Goal: Task Accomplishment & Management: Complete application form

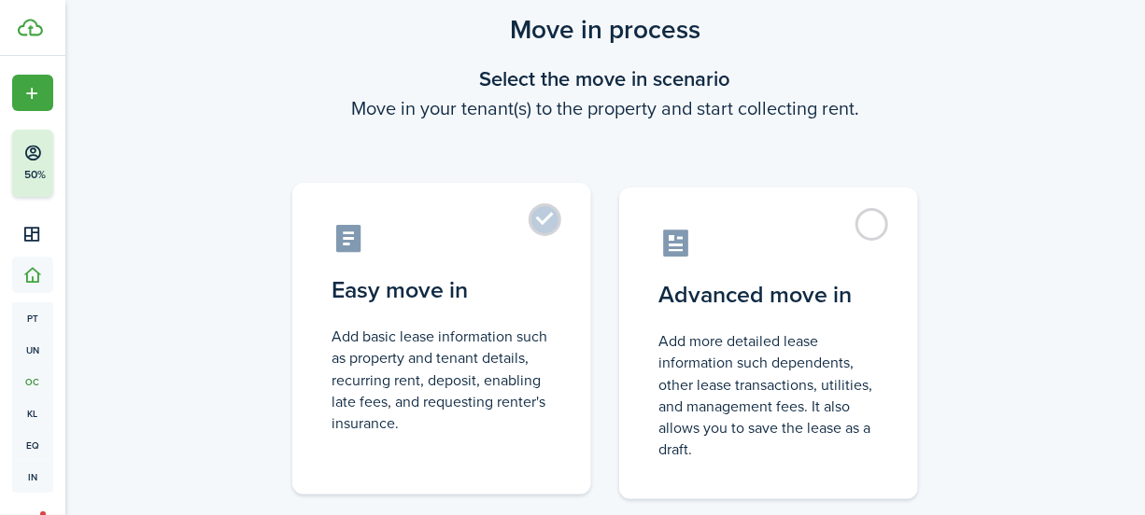
scroll to position [84, 0]
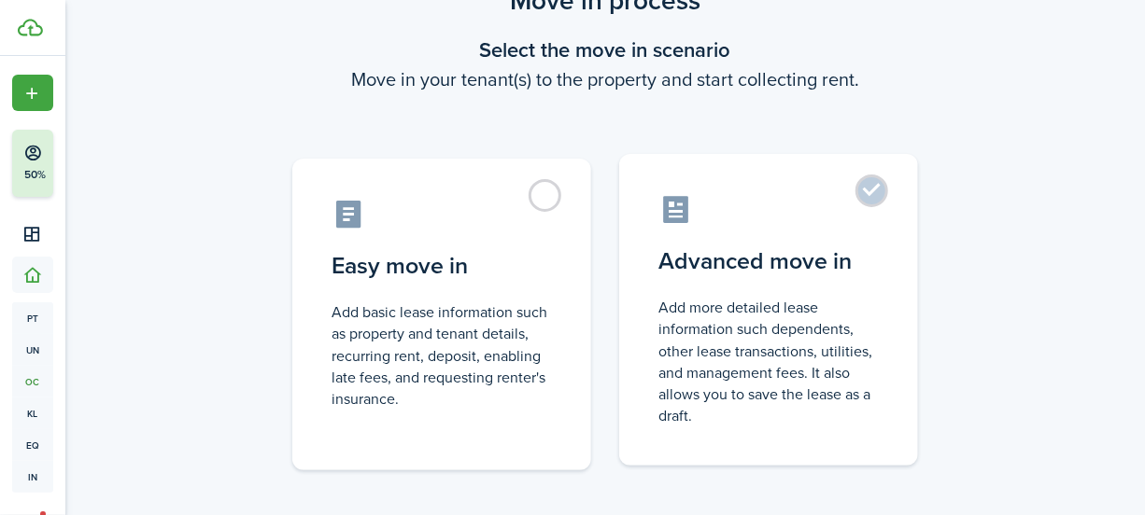
click at [874, 193] on label "Advanced move in Add more detailed lease information such dependents, other lea…" at bounding box center [768, 310] width 299 height 312
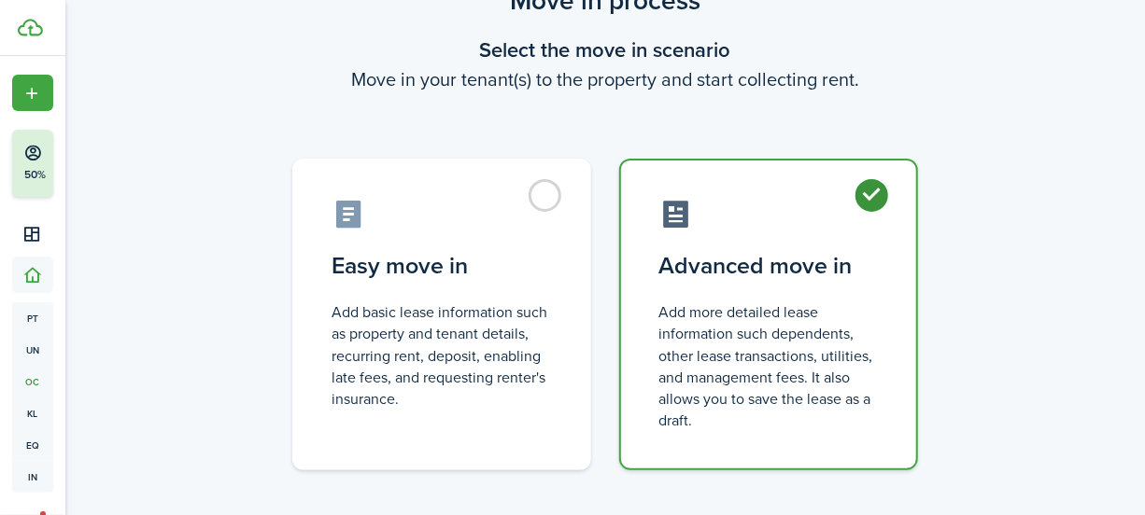
radio input "true"
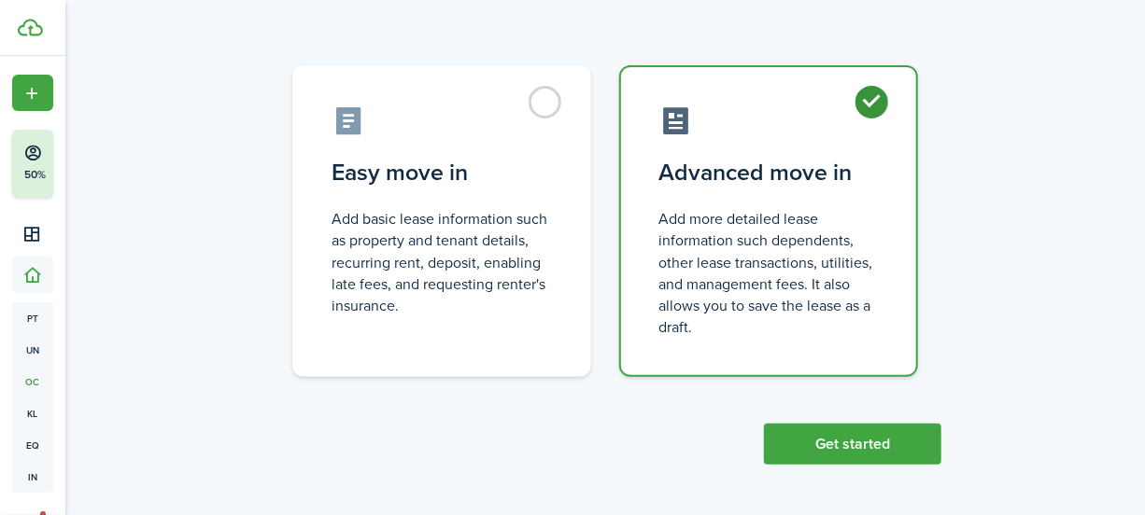
scroll to position [177, 0]
click at [869, 457] on button "Get started" at bounding box center [852, 444] width 177 height 41
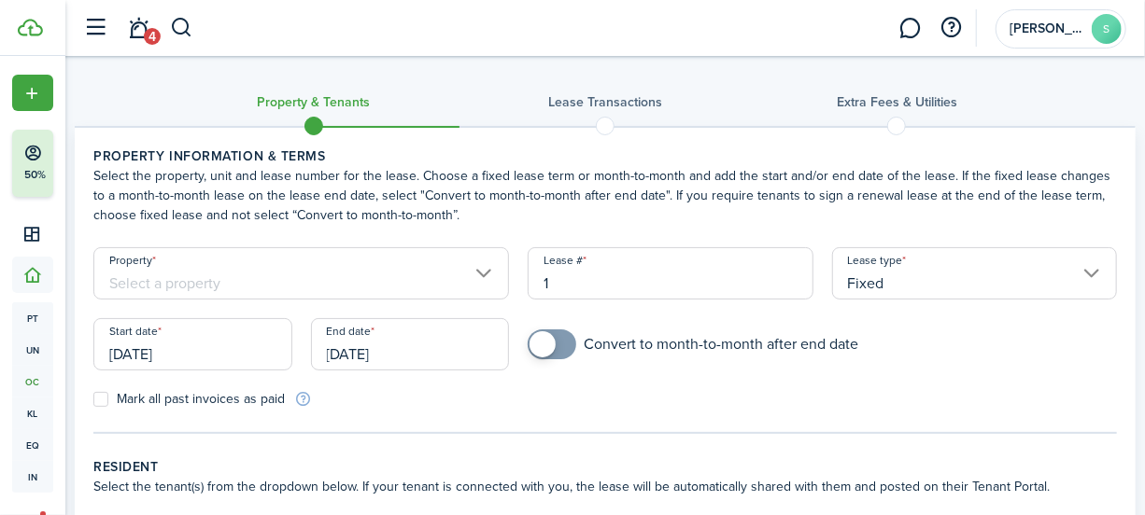
click at [141, 274] on input "Property" at bounding box center [300, 273] width 415 height 52
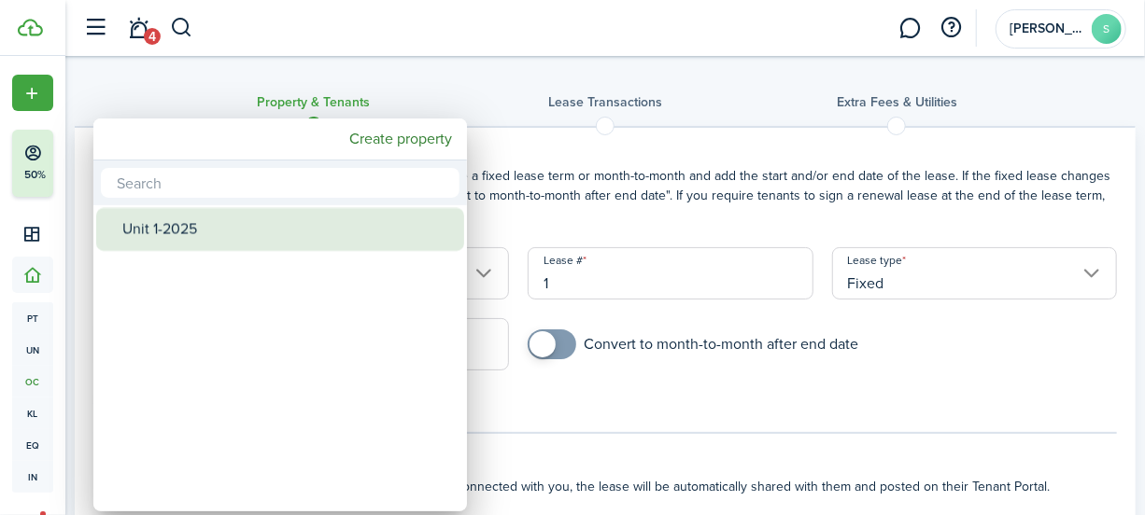
click at [206, 227] on div "Unit 1-2025" at bounding box center [287, 229] width 331 height 43
type input "Unit 1-2025"
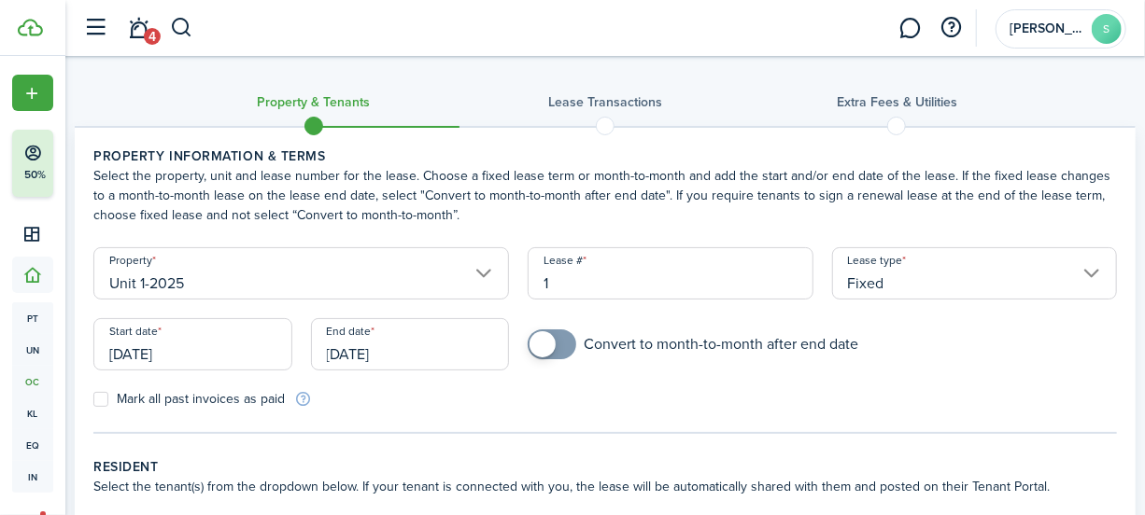
click at [951, 266] on input "Fixed" at bounding box center [975, 273] width 286 height 52
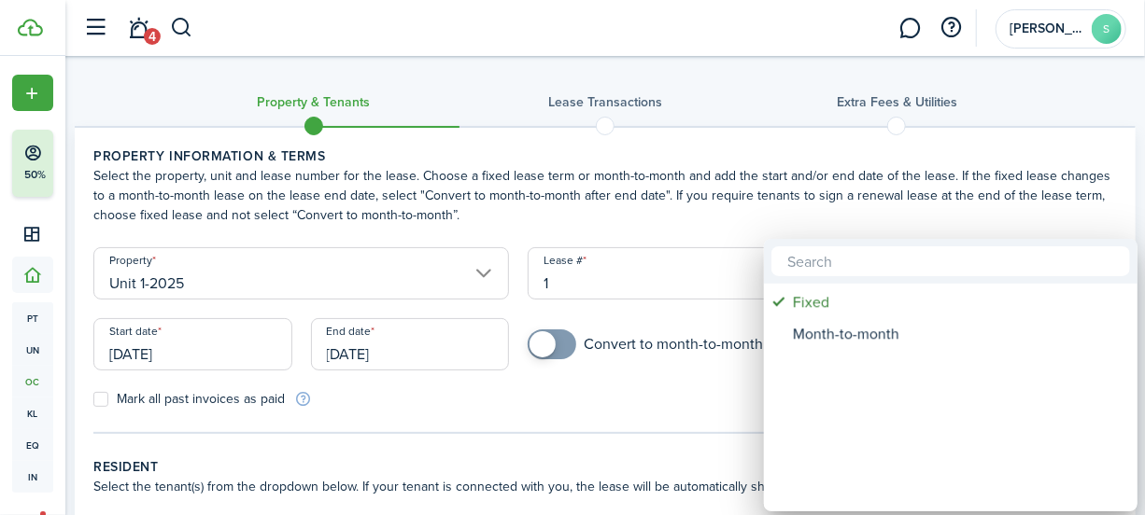
click at [555, 419] on div at bounding box center [572, 258] width 1443 height 814
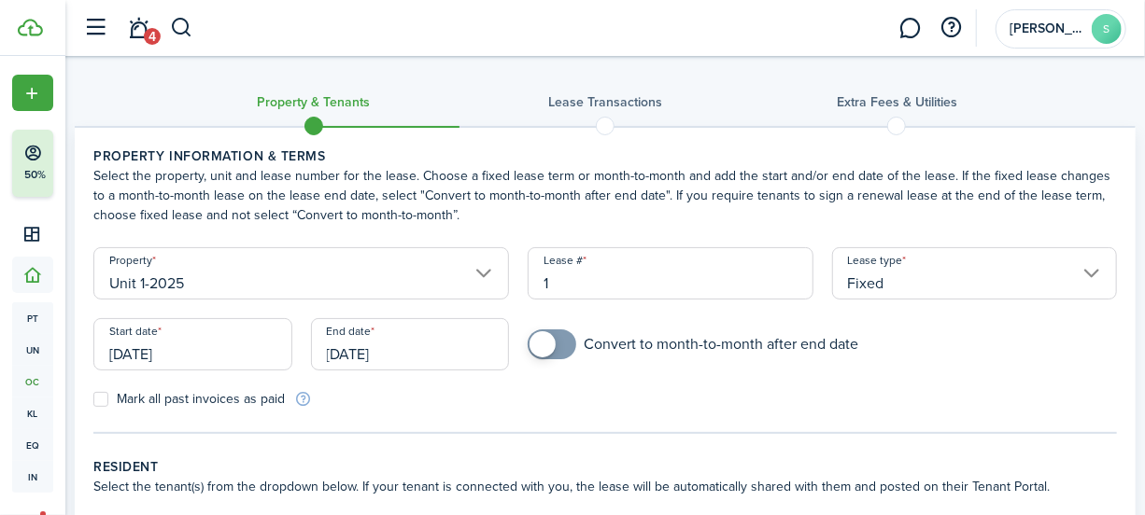
click at [242, 346] on input "[DATE]" at bounding box center [192, 344] width 199 height 52
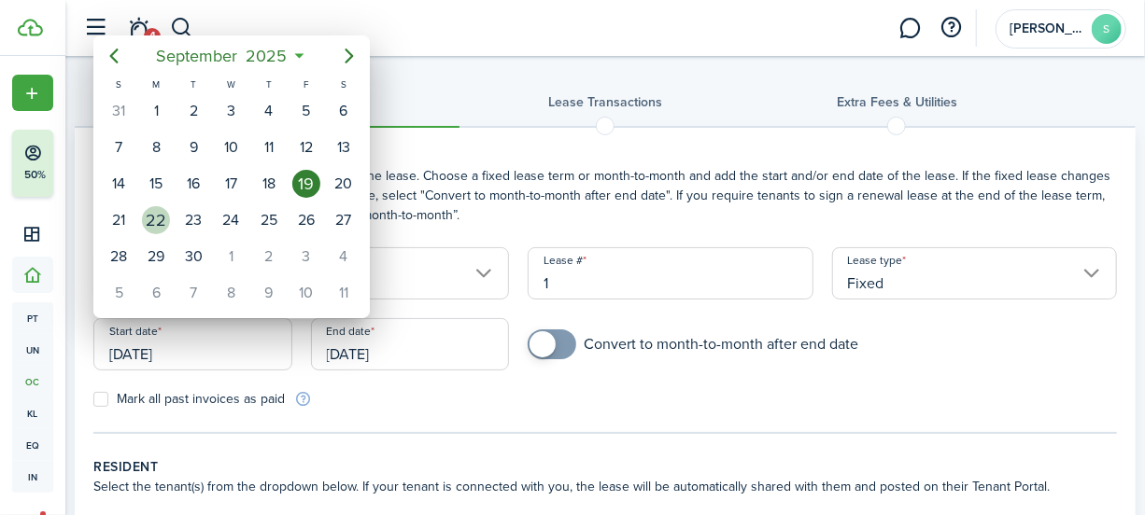
click at [154, 214] on div "22" at bounding box center [156, 220] width 28 height 28
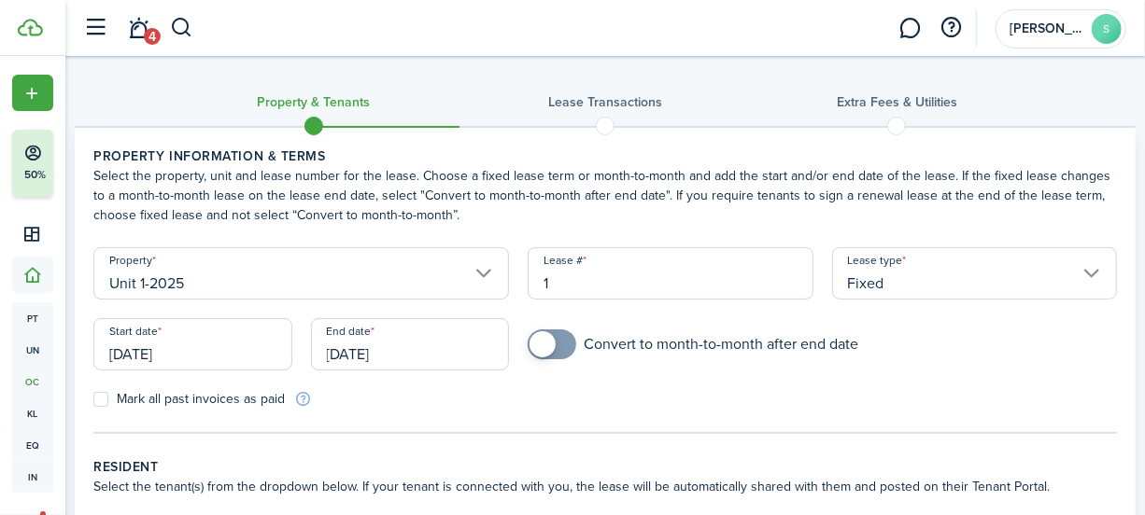
click at [204, 359] on input "[DATE]" at bounding box center [192, 344] width 199 height 52
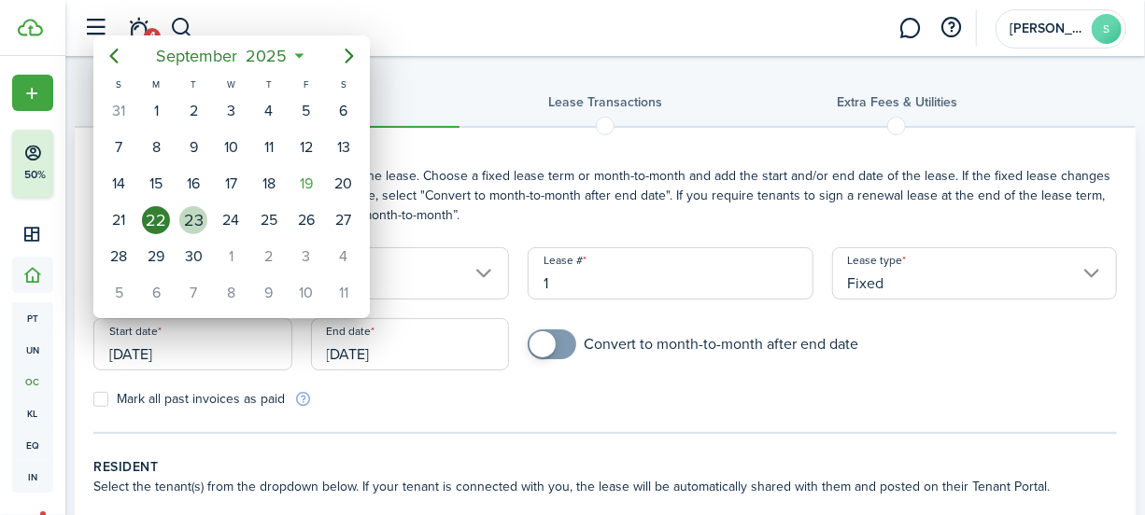
click at [198, 223] on div "23" at bounding box center [193, 220] width 28 height 28
type input "[DATE]"
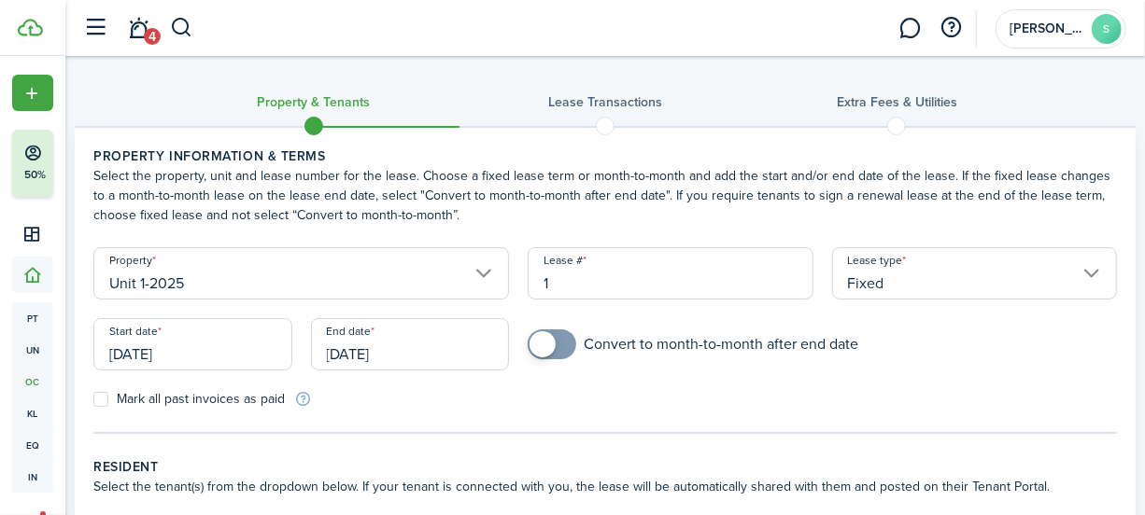
click at [455, 350] on input "[DATE]" at bounding box center [410, 344] width 199 height 52
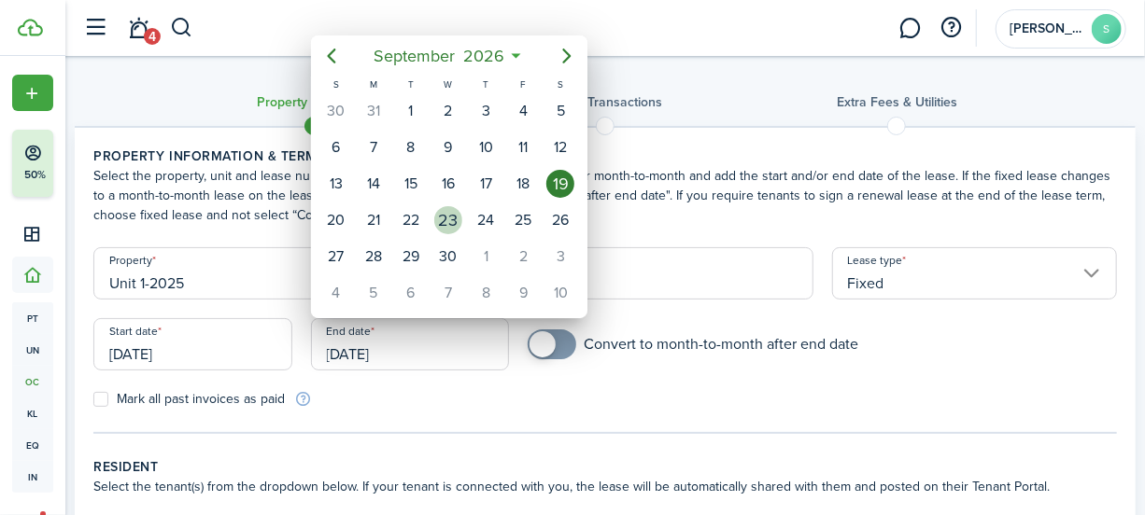
click at [449, 220] on div "23" at bounding box center [448, 220] width 28 height 28
type input "[DATE]"
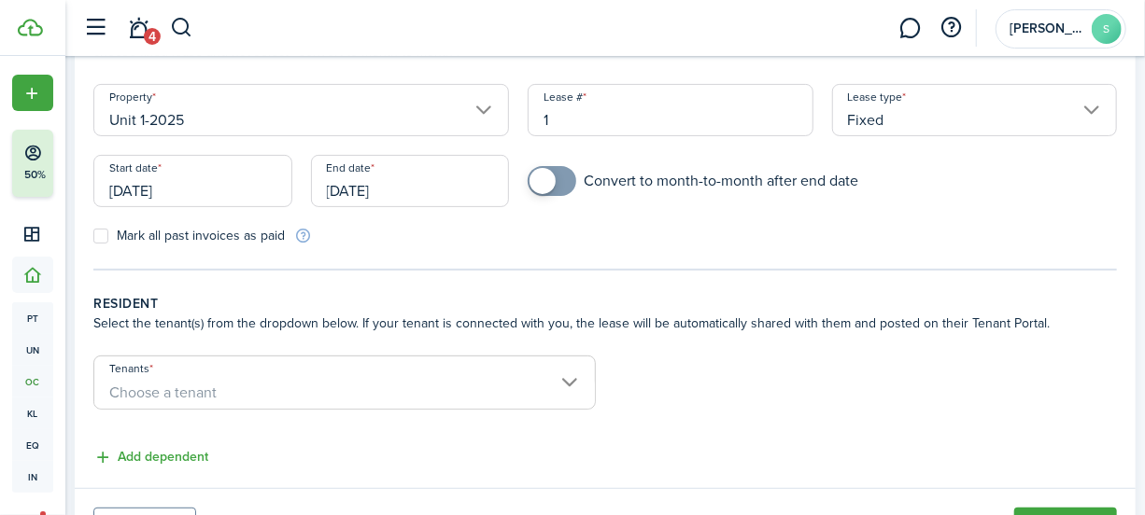
scroll to position [169, 0]
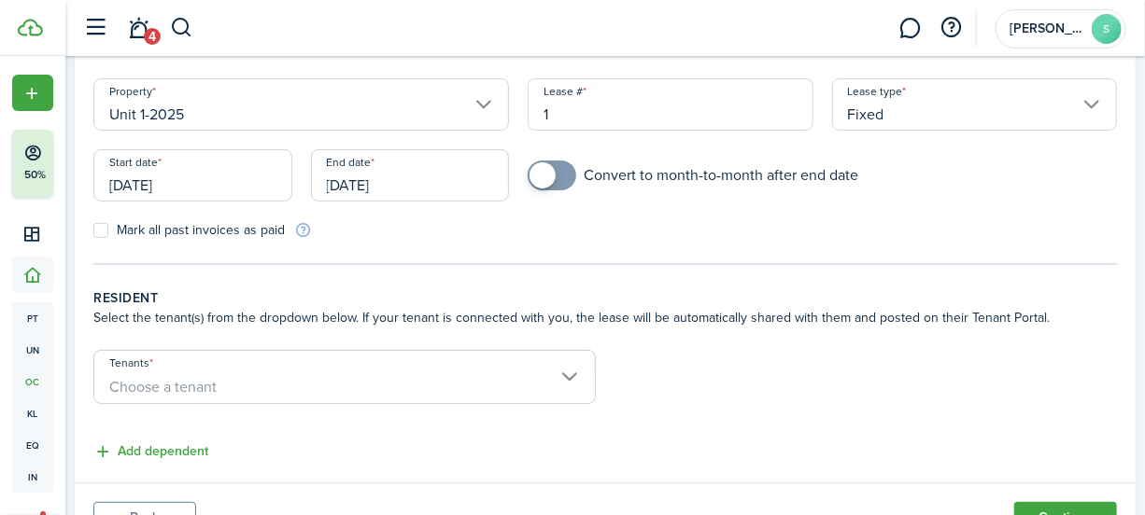
click at [126, 372] on span "Choose a tenant" at bounding box center [344, 388] width 500 height 32
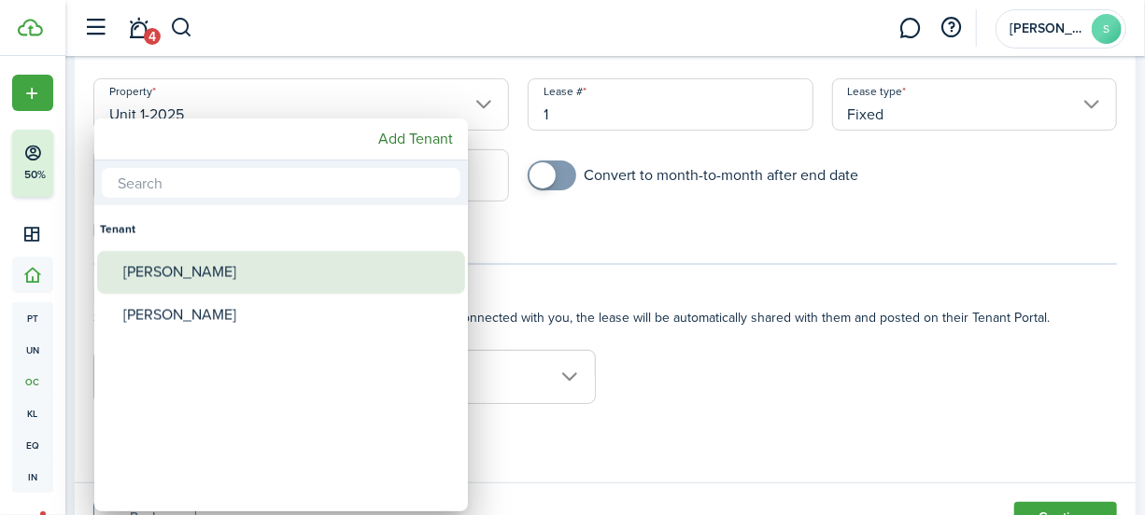
click at [192, 279] on div "[PERSON_NAME]" at bounding box center [288, 272] width 331 height 43
type input "[PERSON_NAME]"
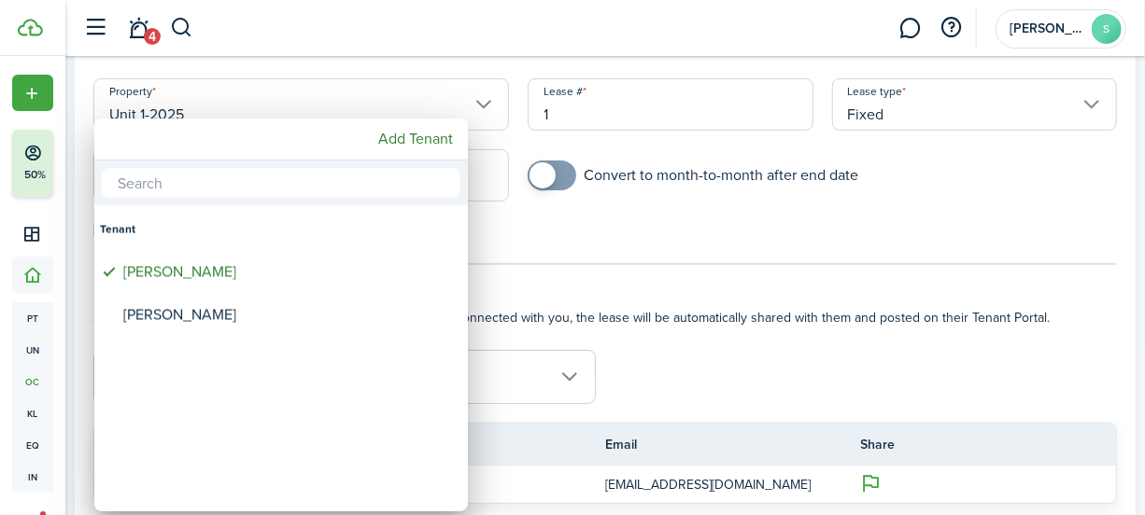
click at [823, 373] on div at bounding box center [572, 258] width 1443 height 814
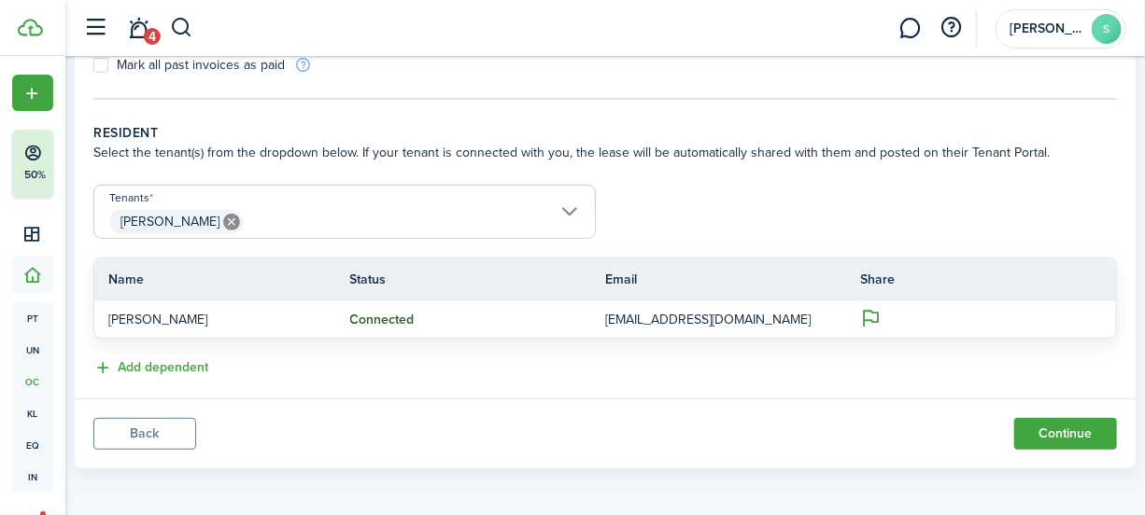
scroll to position [337, 0]
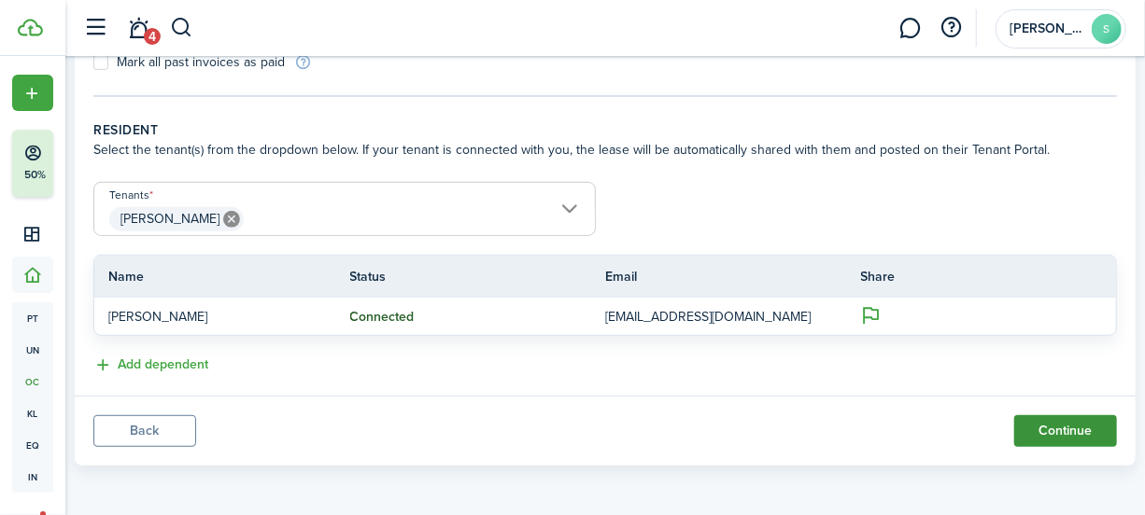
click at [1025, 429] on button "Continue" at bounding box center [1065, 431] width 103 height 32
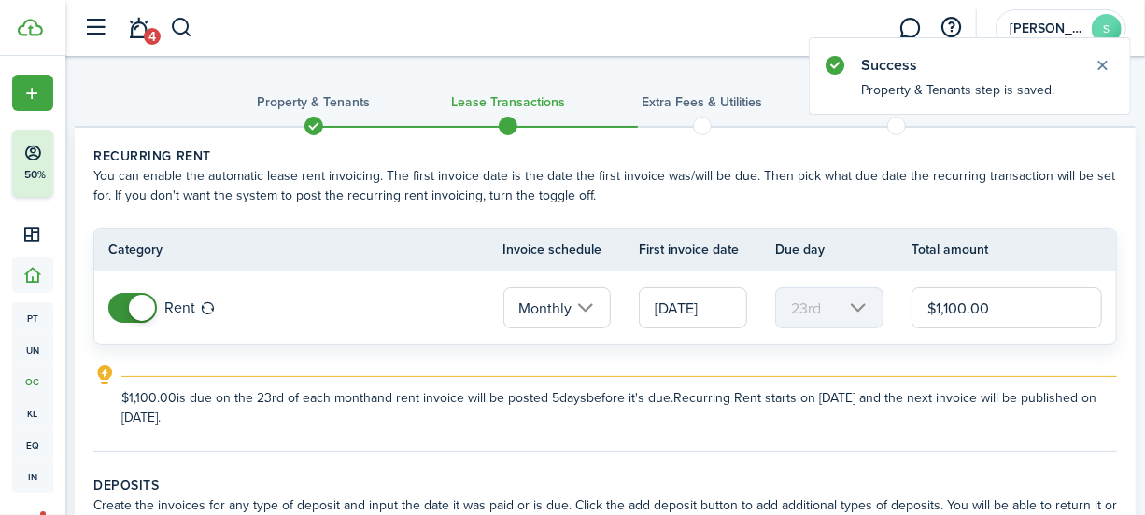
click at [358, 422] on explanation-description "$1,100.00 is due on the 23rd of each month and rent invoice will be posted 5 da…" at bounding box center [618, 407] width 995 height 39
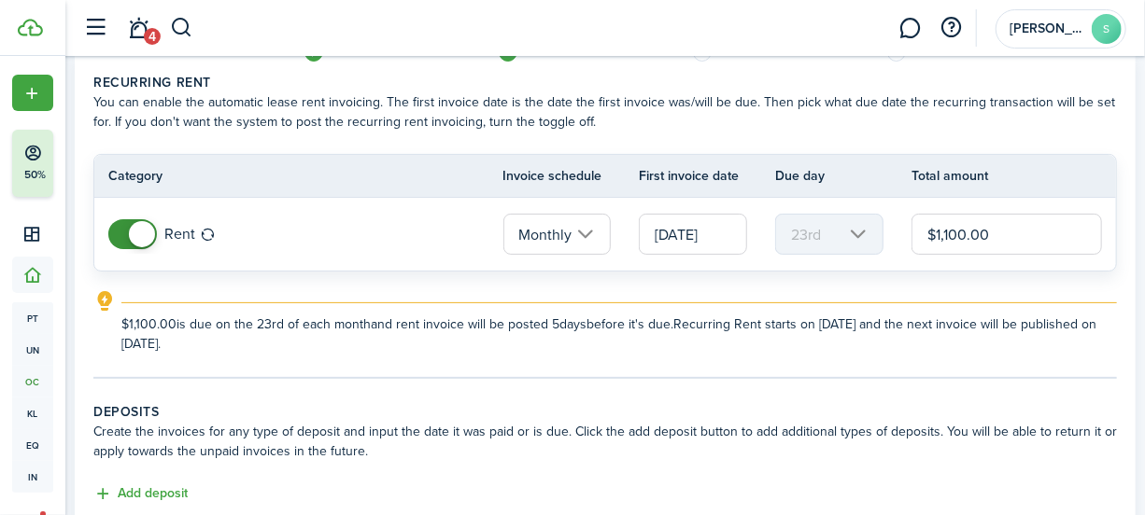
scroll to position [254, 0]
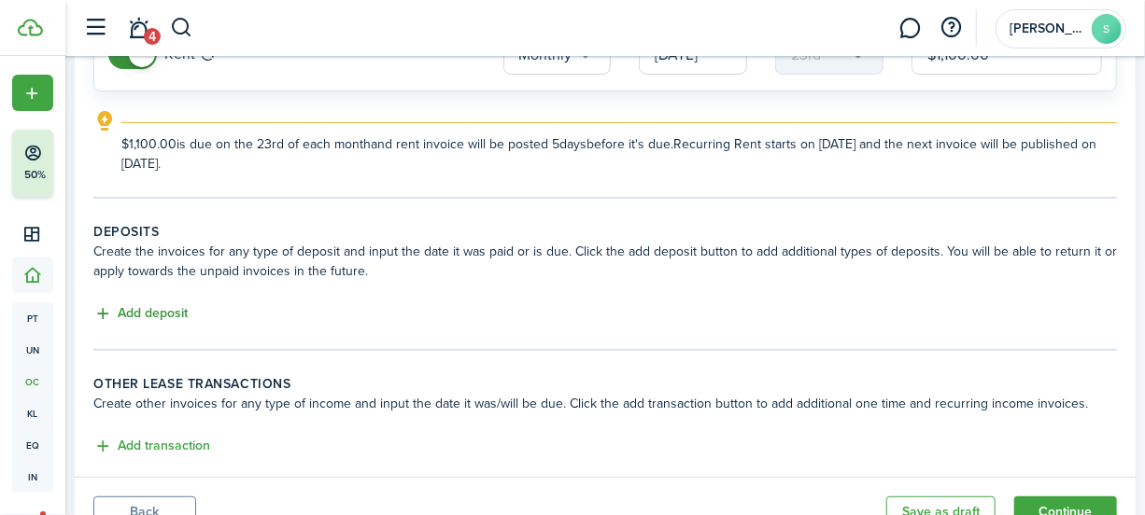
click at [135, 303] on button "Add deposit" at bounding box center [140, 313] width 94 height 21
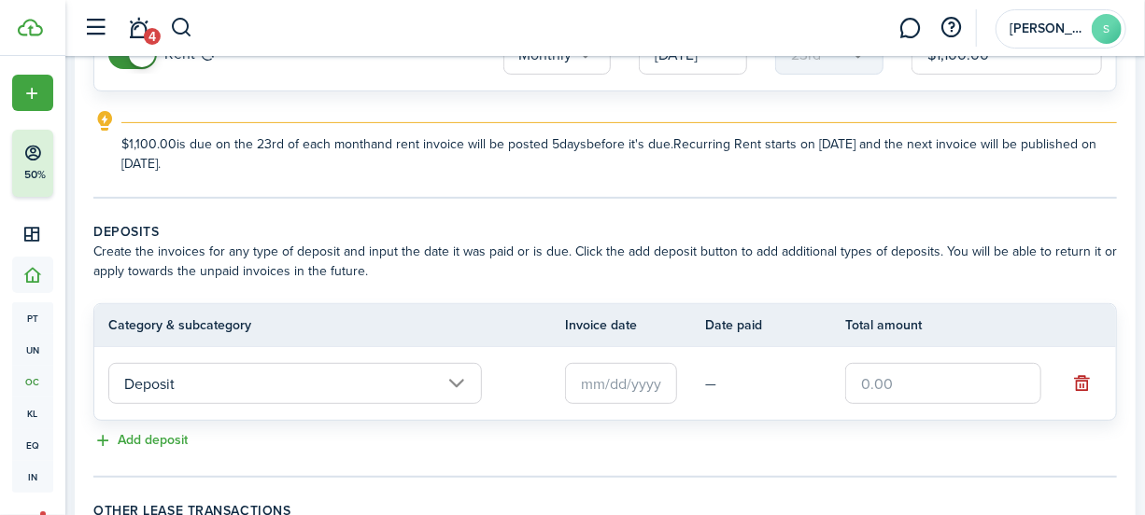
click at [392, 371] on input "Deposit" at bounding box center [294, 383] width 373 height 41
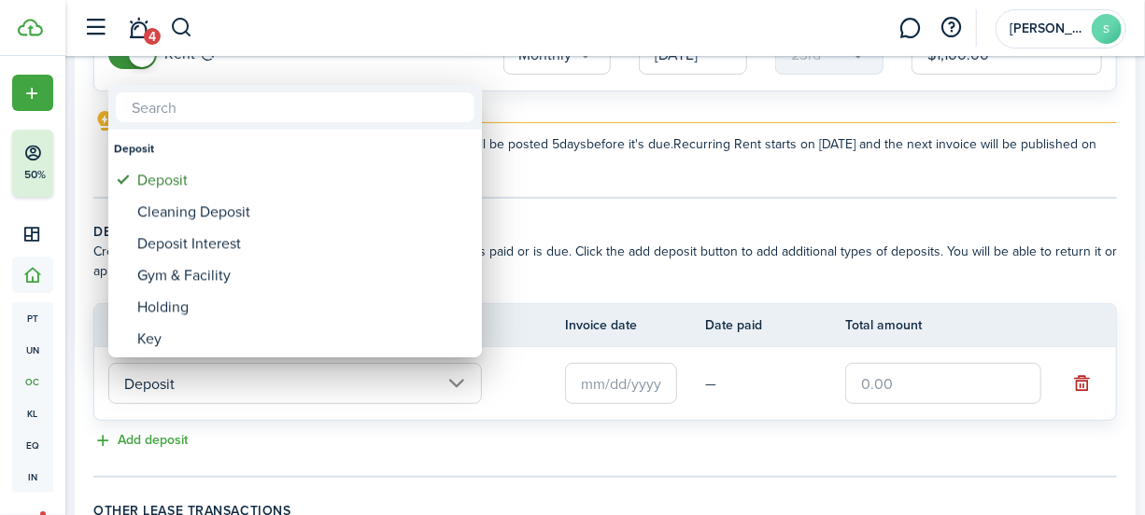
click at [635, 385] on div at bounding box center [572, 258] width 1443 height 814
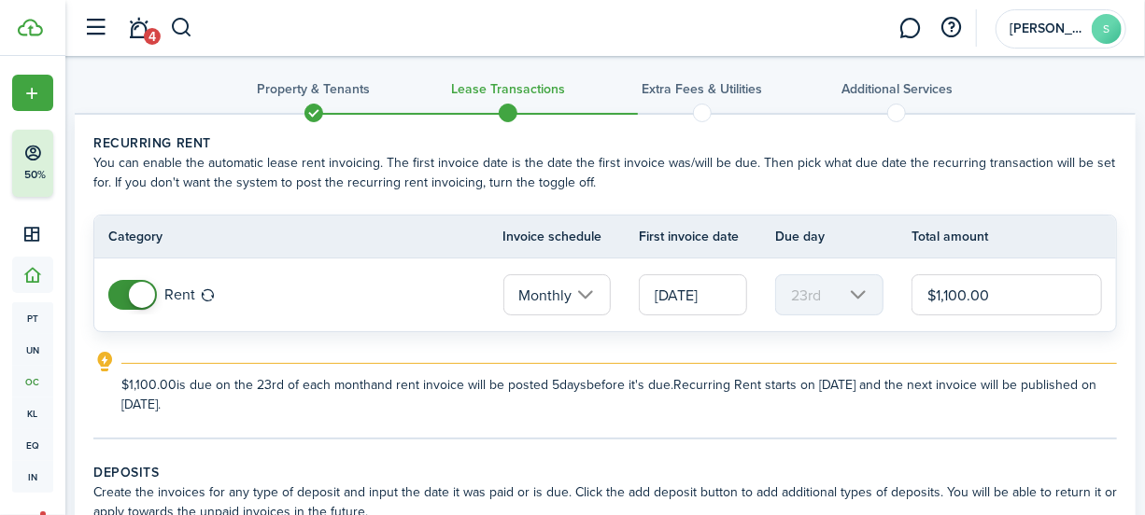
scroll to position [0, 0]
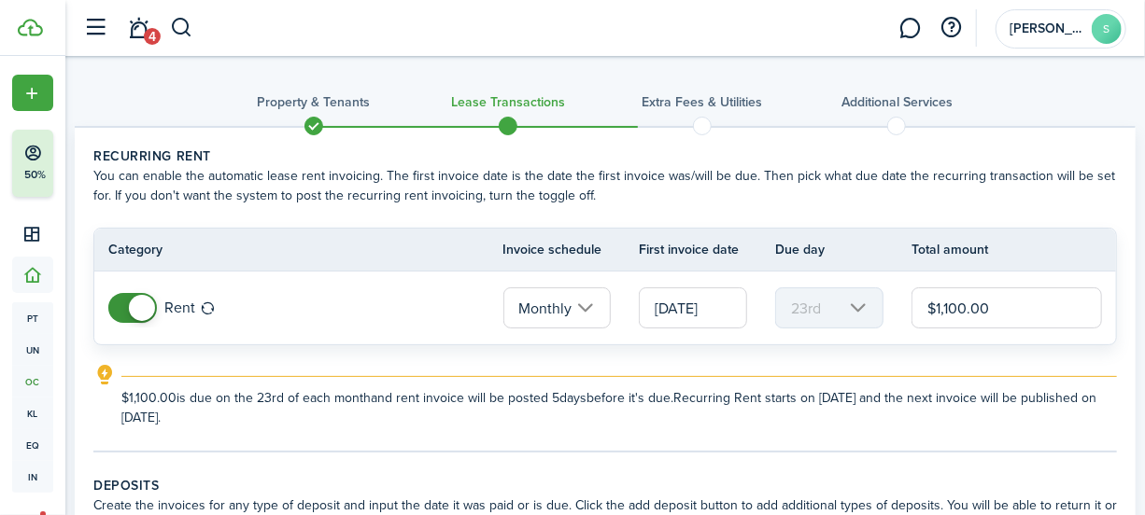
click at [880, 438] on tc-wizard-step "Recurring rent You can enable the automatic lease rent invoicing. The first inv…" at bounding box center [604, 300] width 1023 height 306
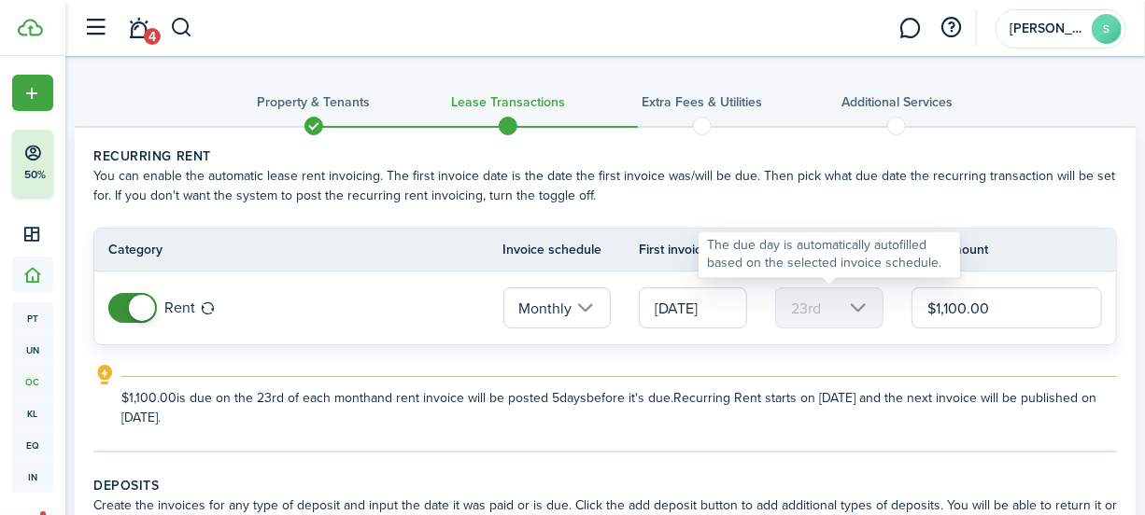
click at [867, 307] on mbsc-scroller "23rd" at bounding box center [829, 308] width 108 height 41
click at [836, 301] on mbsc-scroller "23rd" at bounding box center [829, 308] width 108 height 41
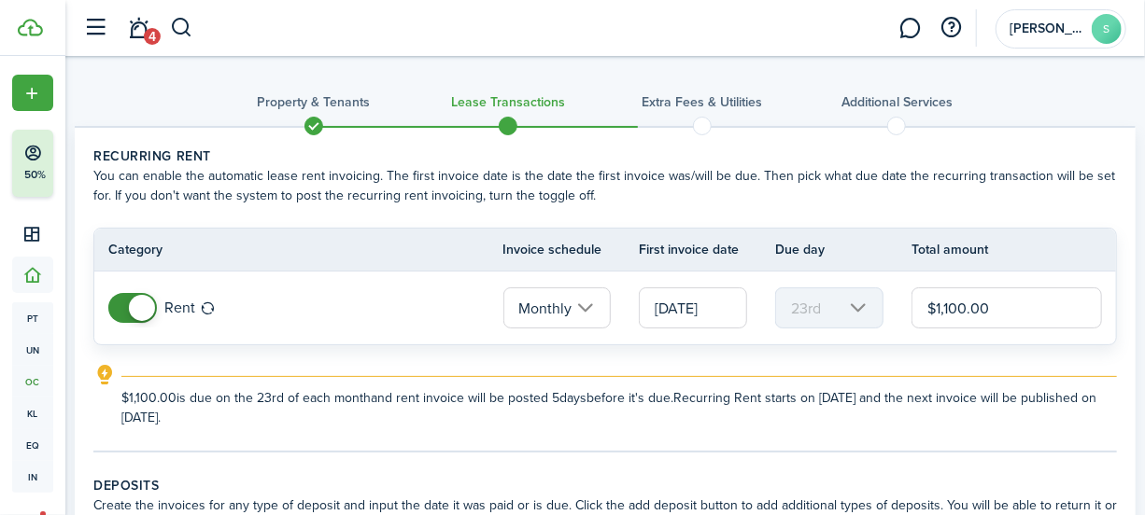
click at [584, 303] on input "Monthly" at bounding box center [557, 308] width 108 height 41
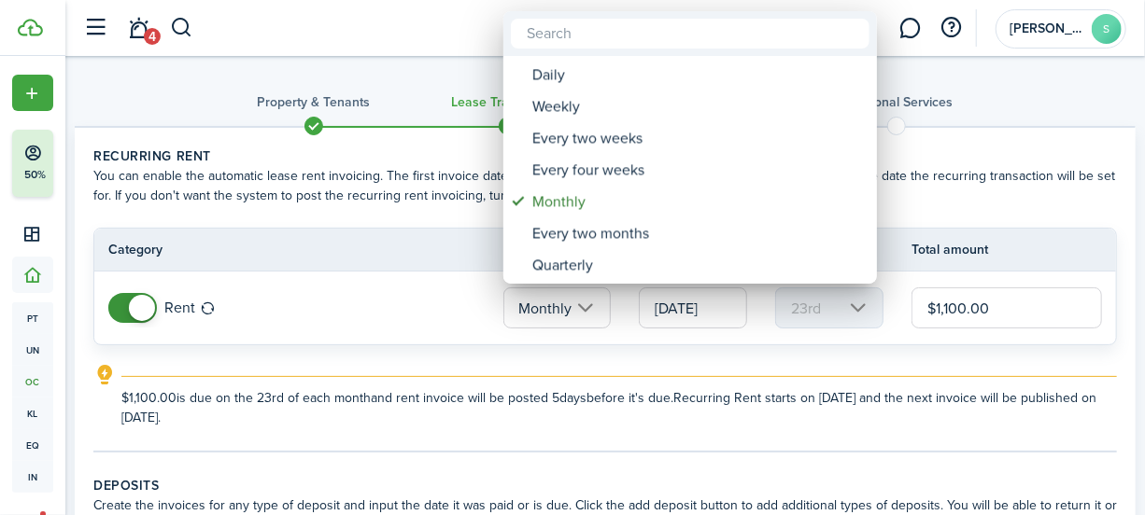
click at [404, 299] on div at bounding box center [572, 258] width 1443 height 814
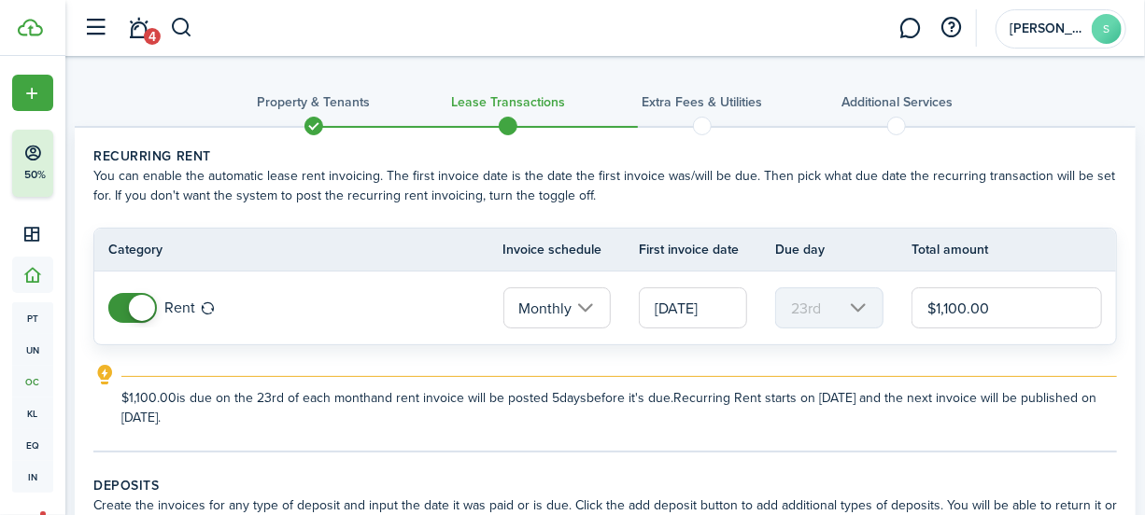
click at [127, 300] on span at bounding box center [132, 308] width 19 height 30
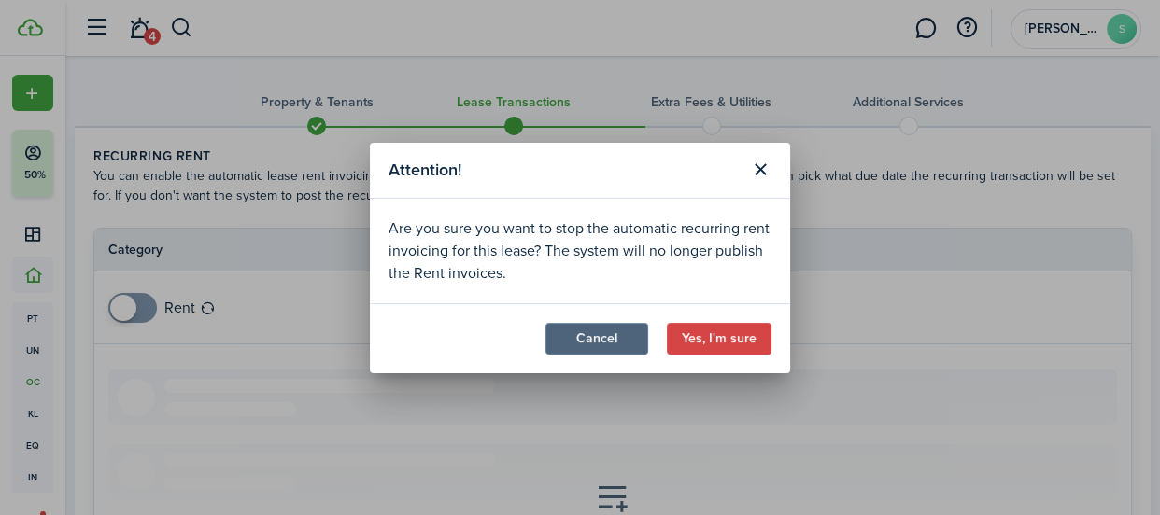
click at [626, 341] on button "Cancel" at bounding box center [596, 339] width 103 height 32
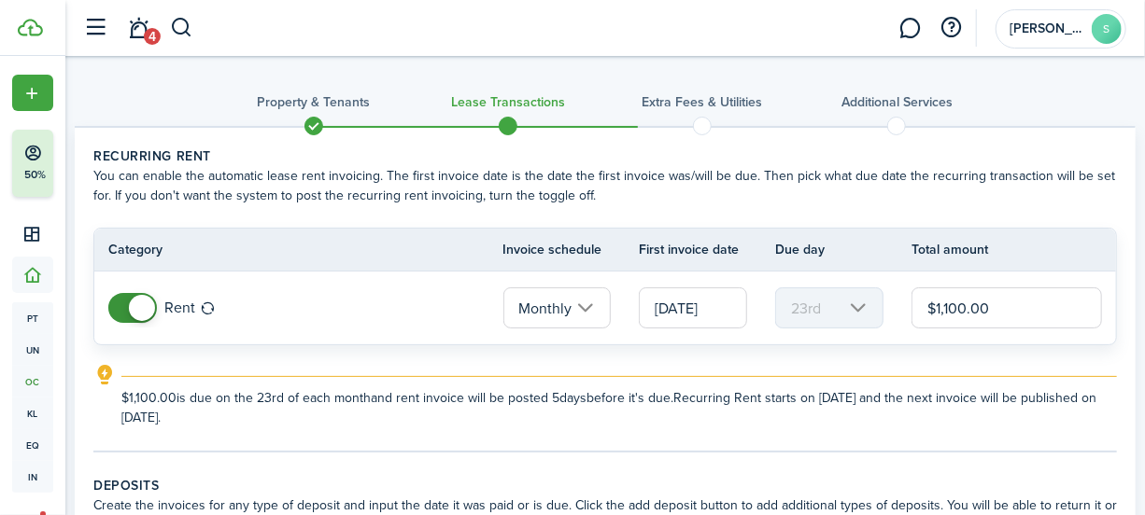
click at [711, 317] on input "[DATE]" at bounding box center [693, 308] width 108 height 41
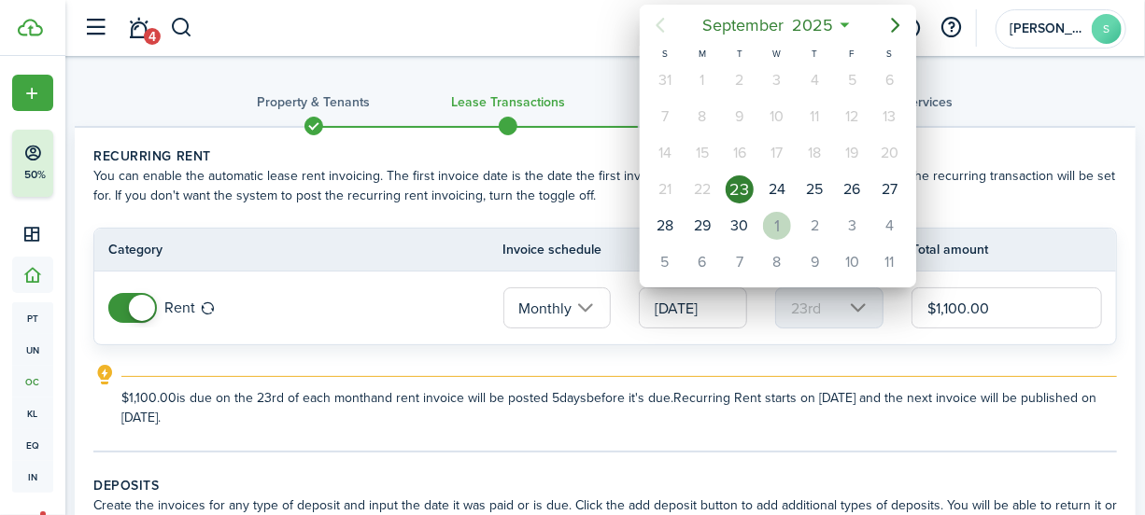
click at [785, 232] on div "1" at bounding box center [777, 226] width 28 height 28
type input "[DATE]"
type input "1st"
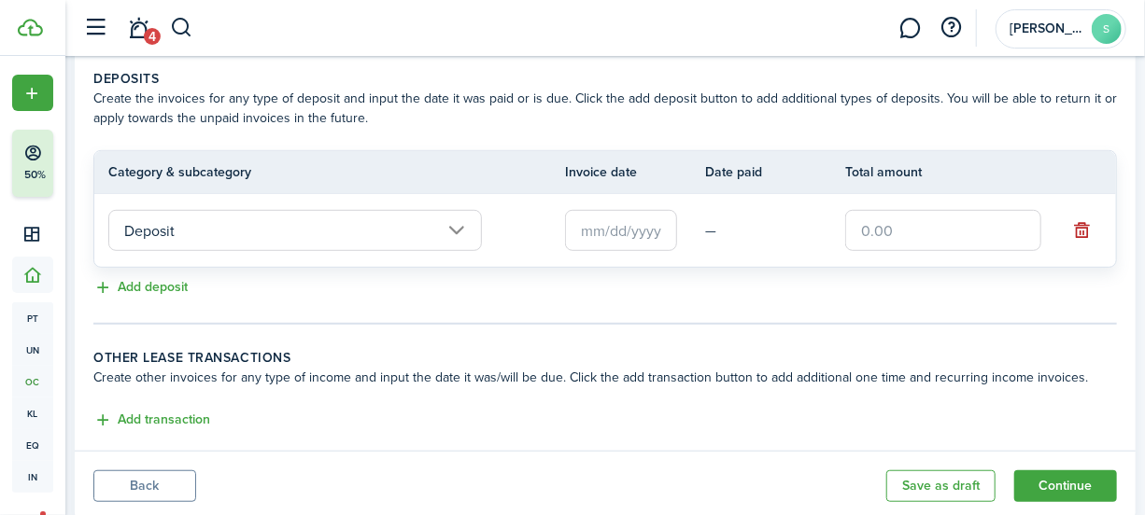
scroll to position [377, 0]
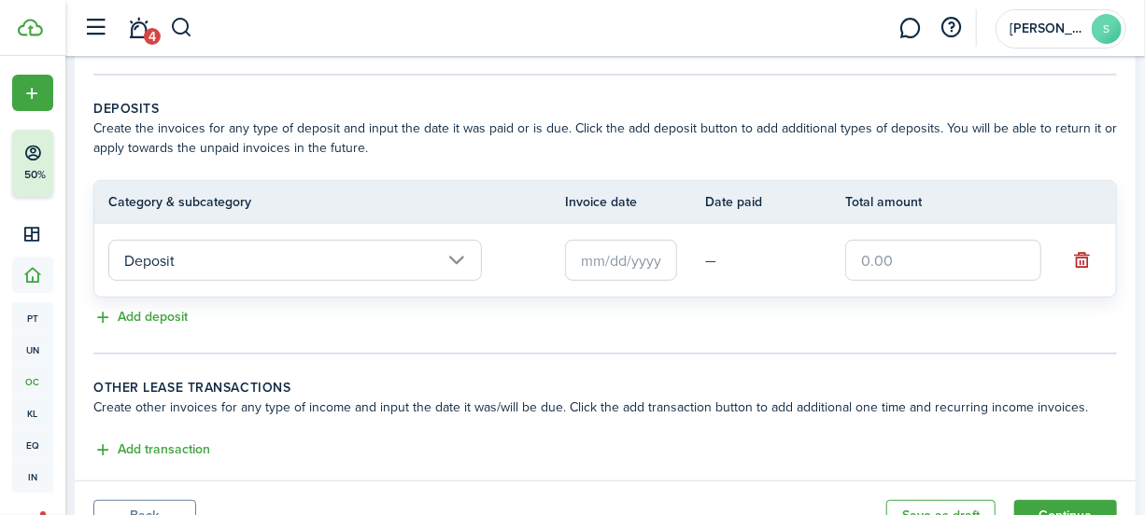
click at [657, 256] on input "text" at bounding box center [621, 260] width 112 height 41
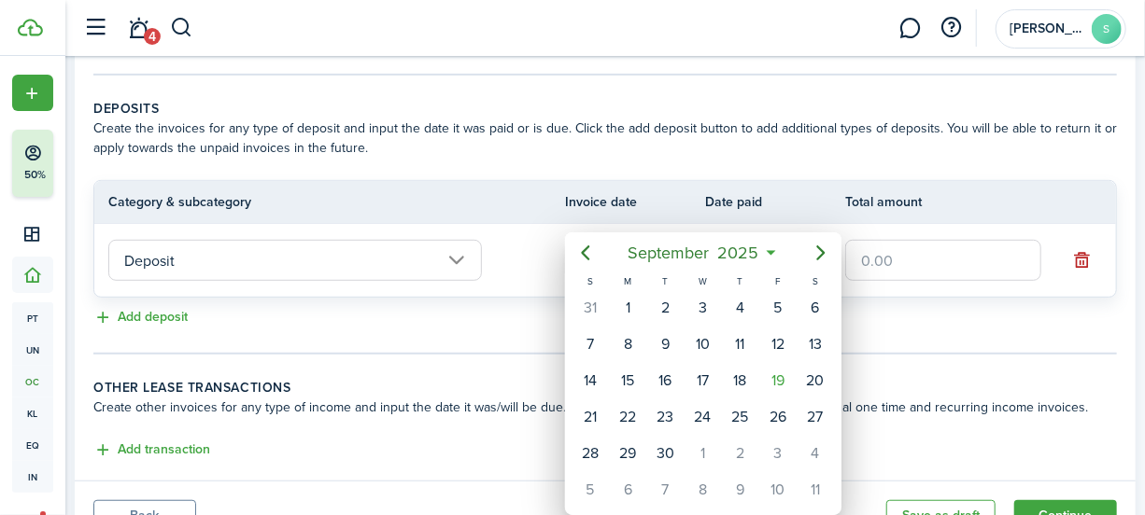
click at [950, 263] on div at bounding box center [572, 258] width 1443 height 814
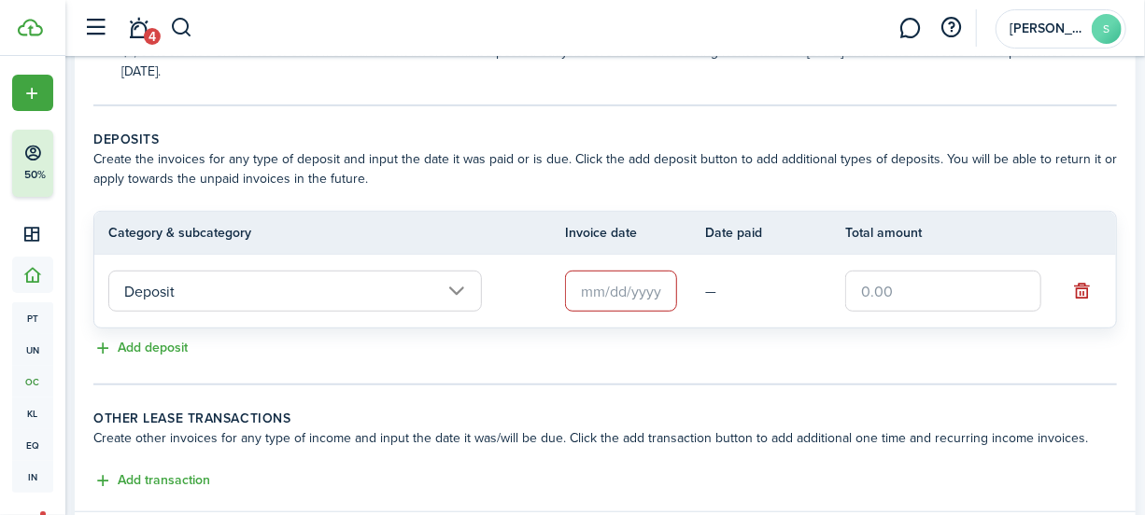
scroll to position [462, 0]
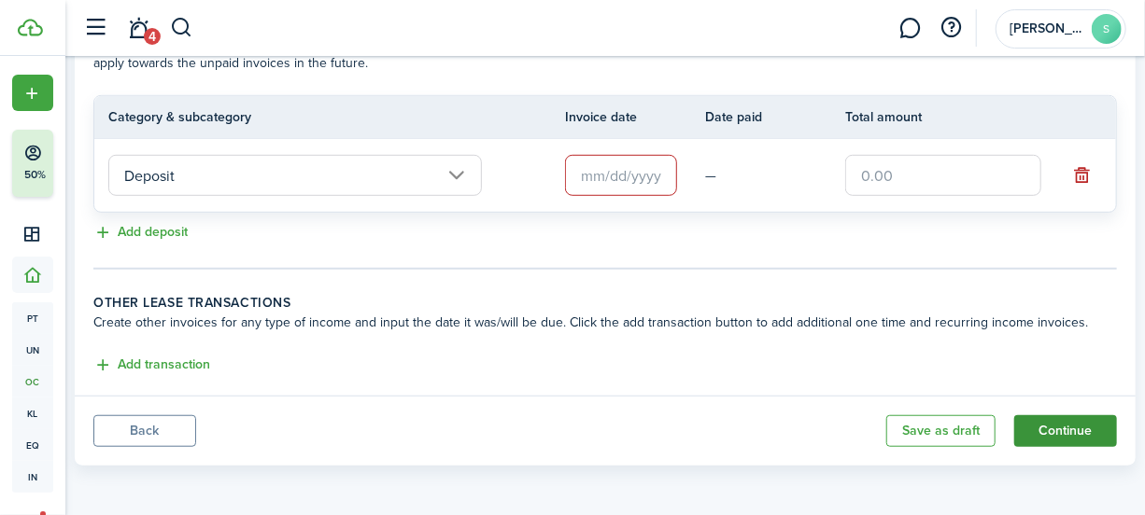
click at [1064, 438] on button "Continue" at bounding box center [1065, 431] width 103 height 32
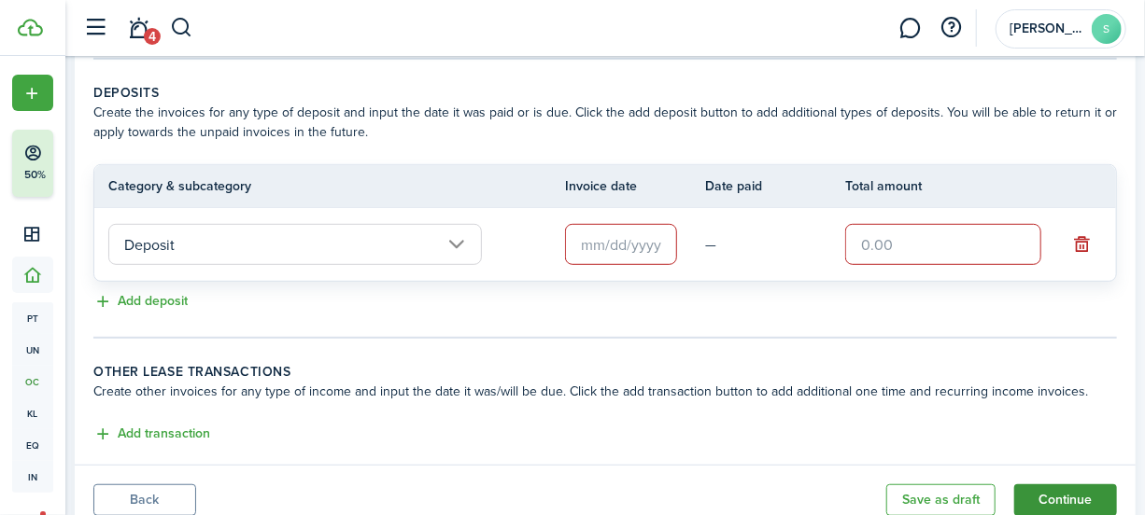
scroll to position [378, 0]
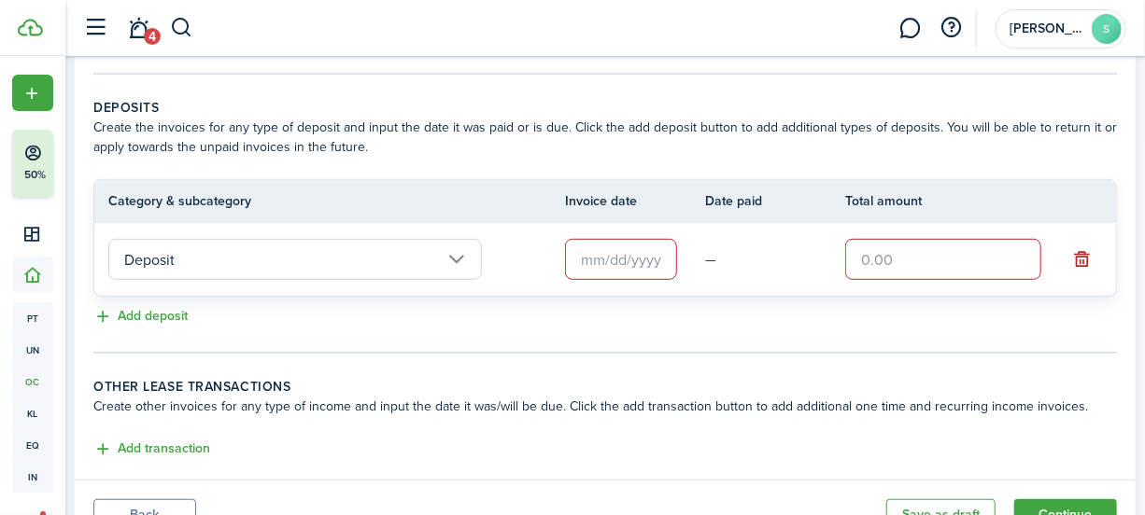
click at [605, 260] on input "text" at bounding box center [621, 259] width 112 height 41
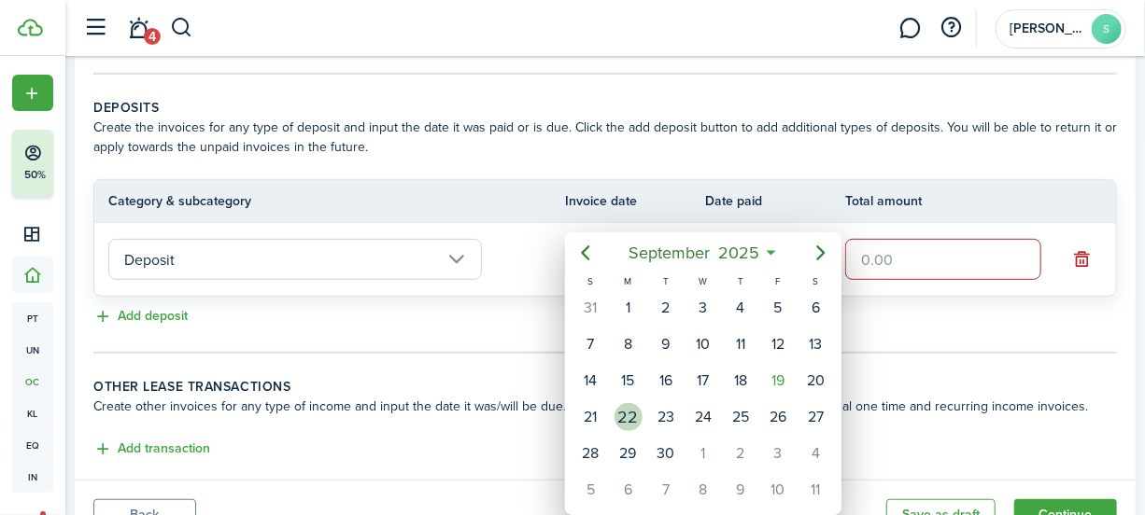
click at [635, 409] on div "22" at bounding box center [628, 417] width 28 height 28
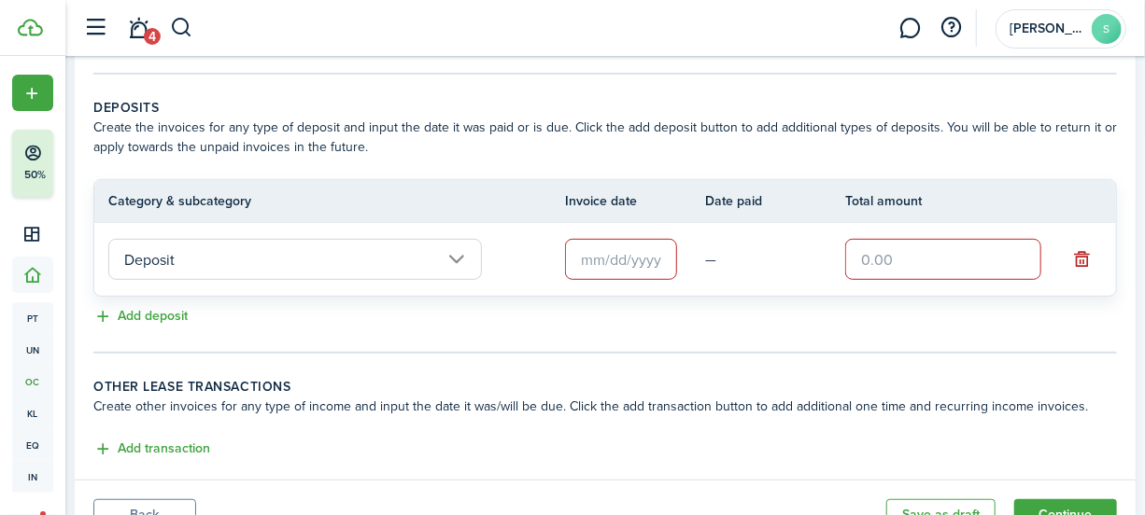
type input "[DATE]"
click at [875, 261] on input "text" at bounding box center [943, 259] width 196 height 41
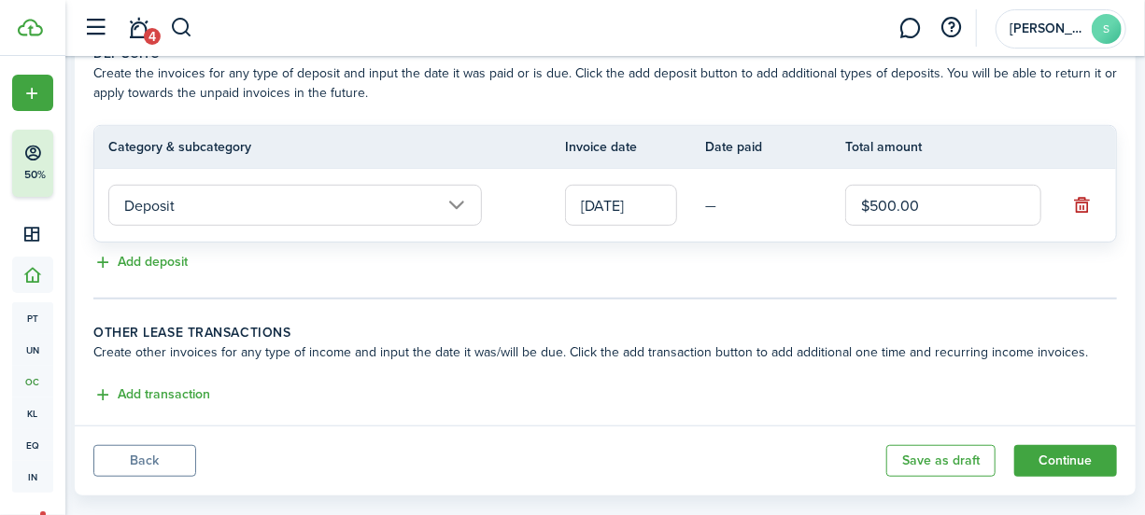
scroll to position [462, 0]
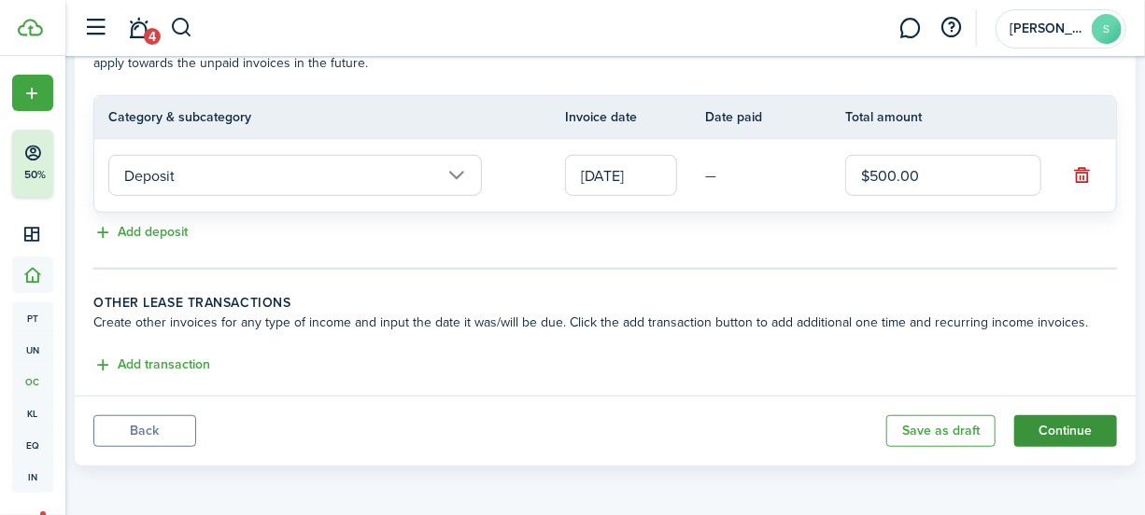
type input "$500.00"
click at [1078, 424] on button "Continue" at bounding box center [1065, 431] width 103 height 32
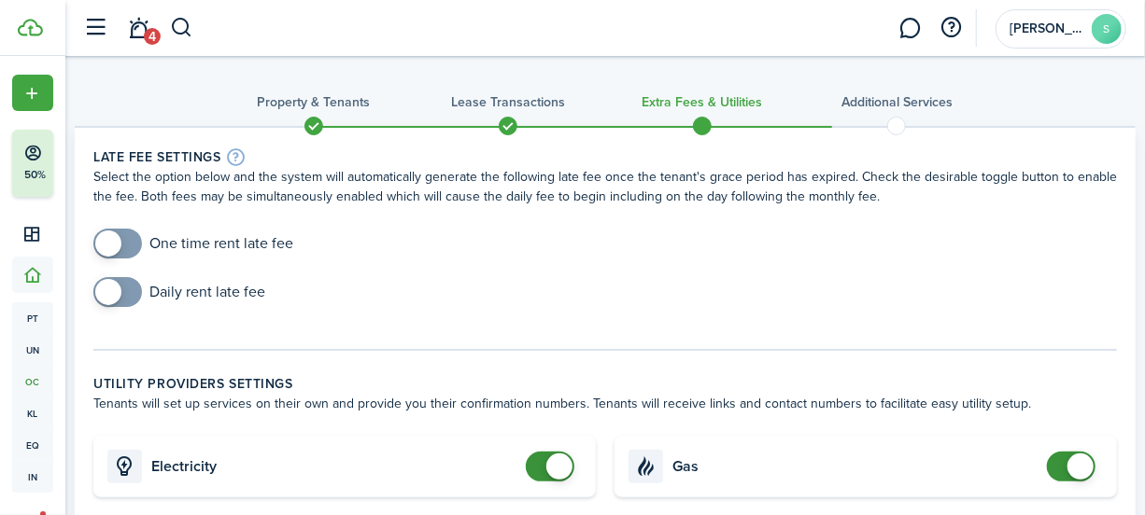
checkbox input "true"
click at [118, 288] on span at bounding box center [108, 292] width 26 height 26
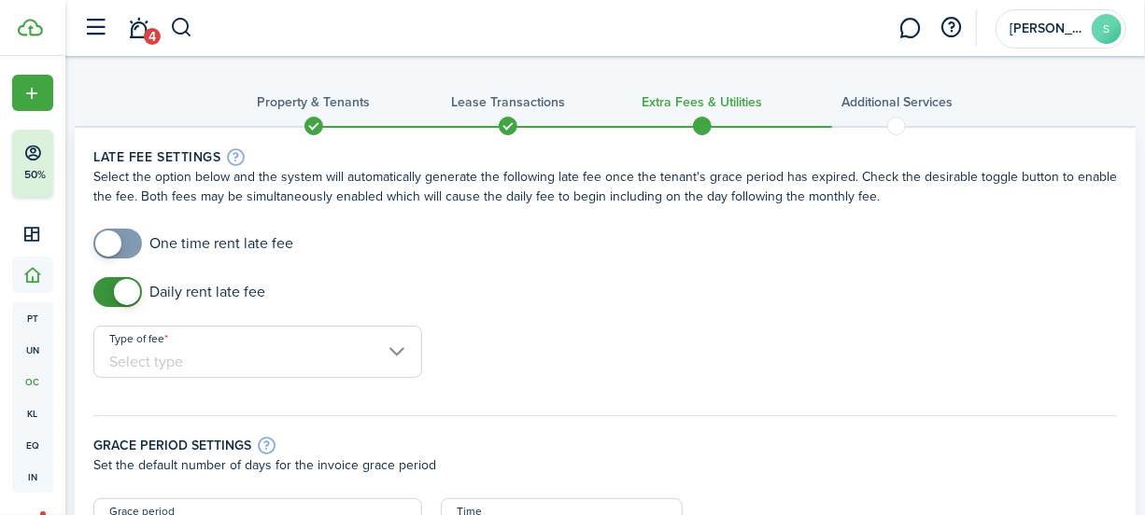
click at [295, 329] on input "Type of fee" at bounding box center [257, 352] width 329 height 52
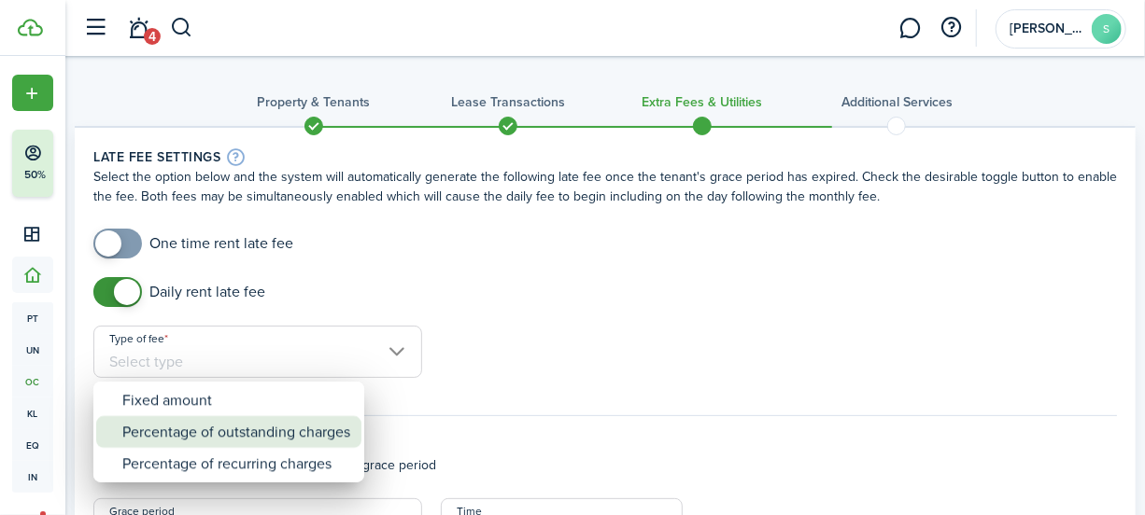
click at [204, 416] on div "Percentage of outstanding charges" at bounding box center [236, 432] width 228 height 32
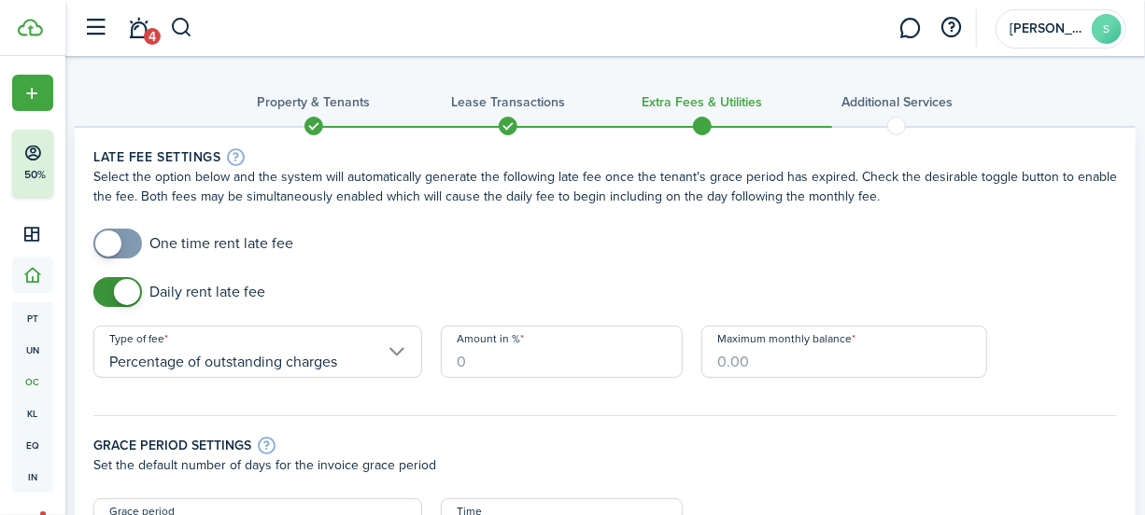
click at [355, 364] on input "Percentage of outstanding charges" at bounding box center [257, 352] width 329 height 52
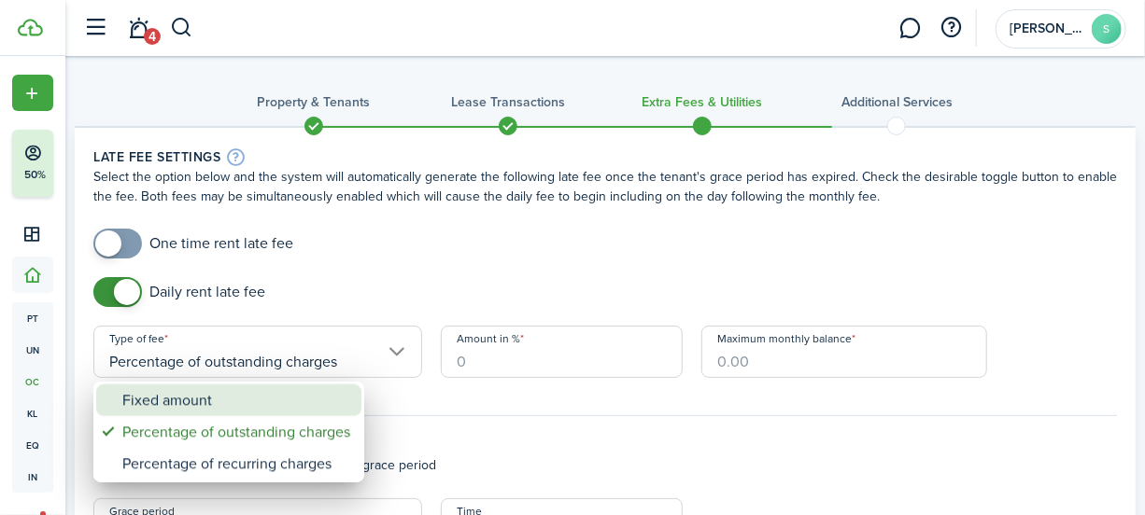
click at [226, 403] on div "Fixed amount" at bounding box center [236, 401] width 228 height 32
type input "Fixed amount"
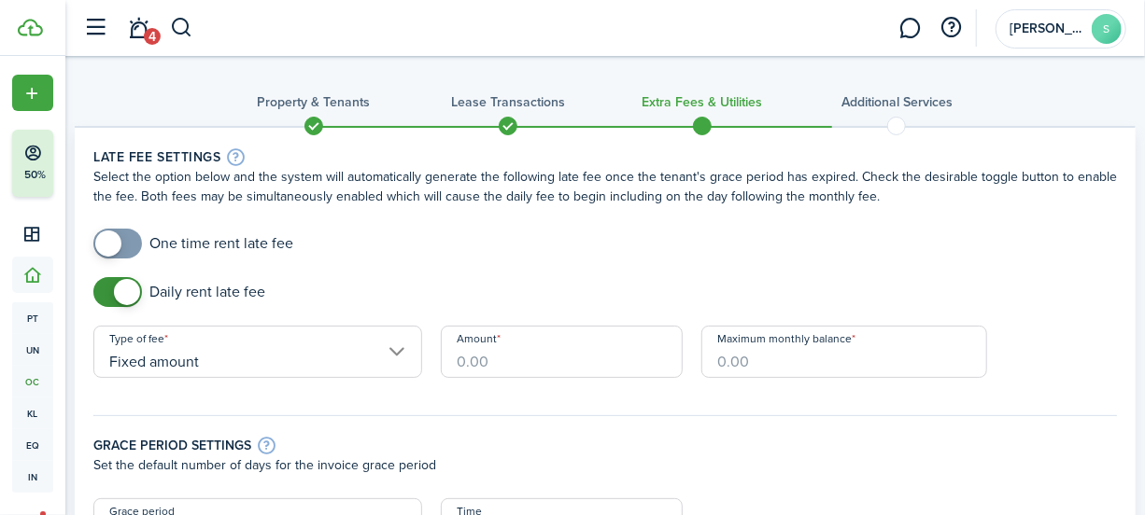
click at [468, 359] on input "Amount" at bounding box center [562, 352] width 242 height 52
type input "$20.00"
drag, startPoint x: 743, startPoint y: 362, endPoint x: 713, endPoint y: 361, distance: 29.9
click at [713, 361] on input "Maximum monthly balance" at bounding box center [844, 352] width 286 height 52
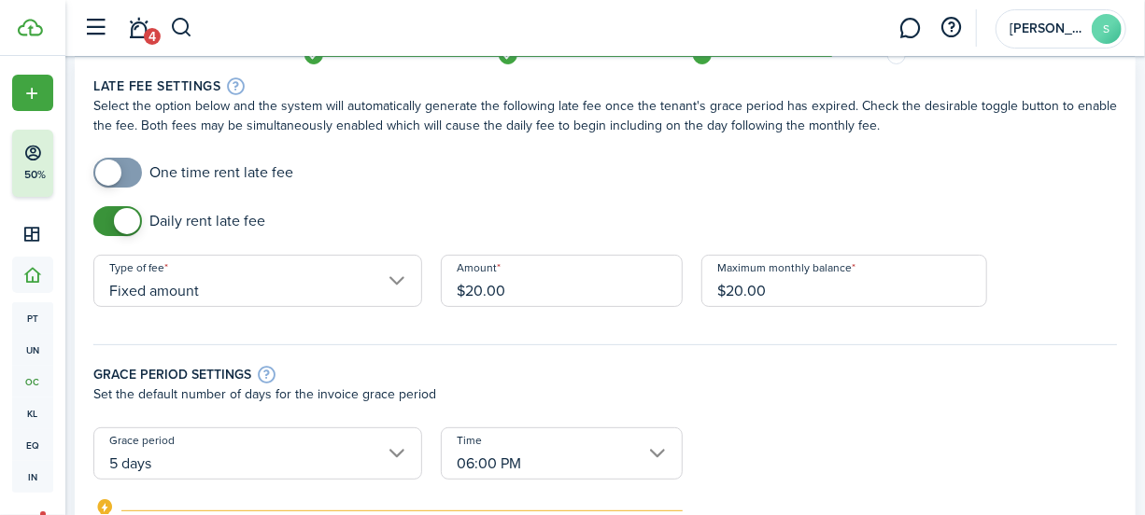
scroll to position [169, 0]
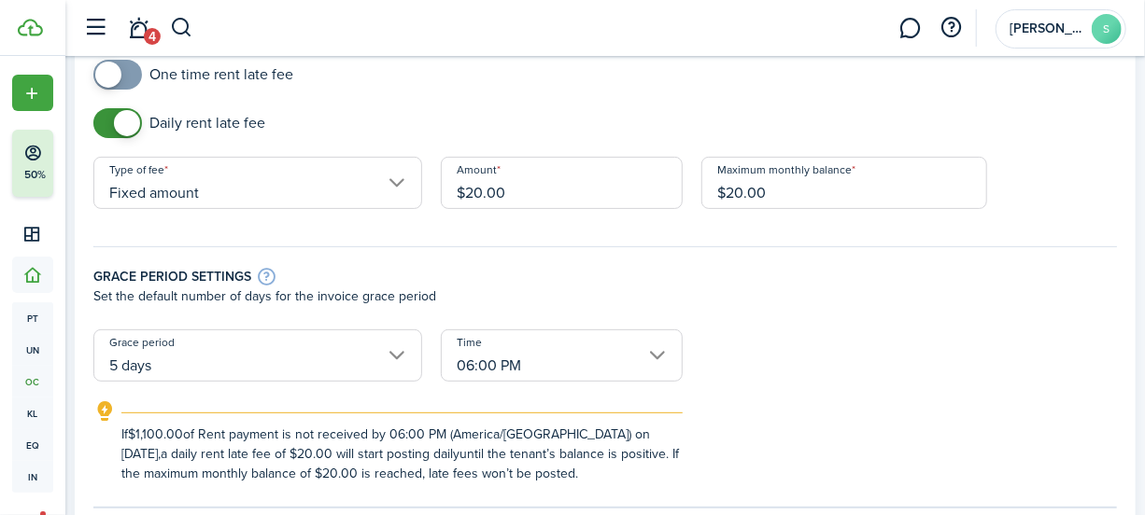
click at [395, 359] on input "5 days" at bounding box center [257, 356] width 329 height 52
type input "$20.00"
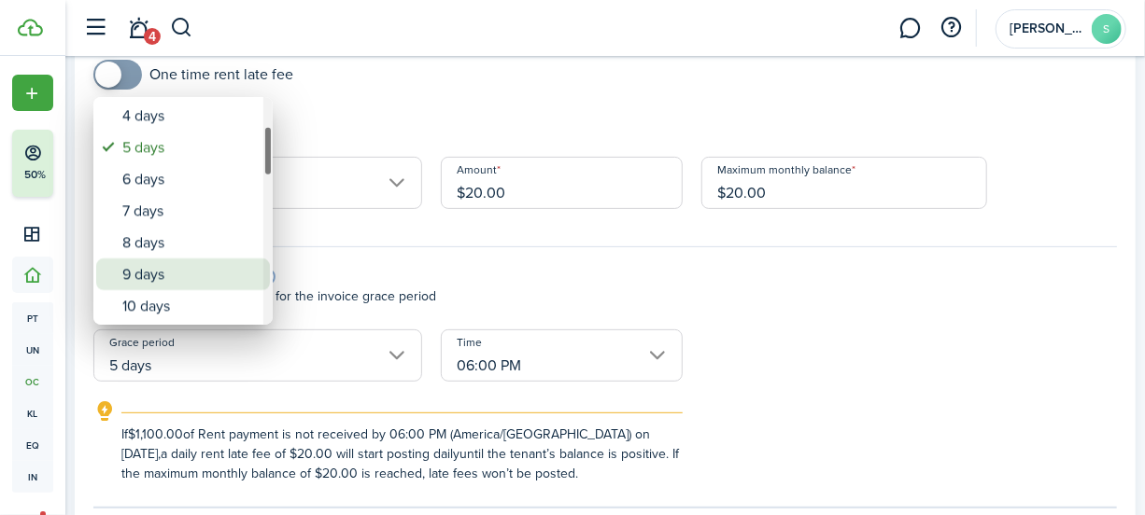
click at [167, 271] on div "9 days" at bounding box center [190, 275] width 136 height 32
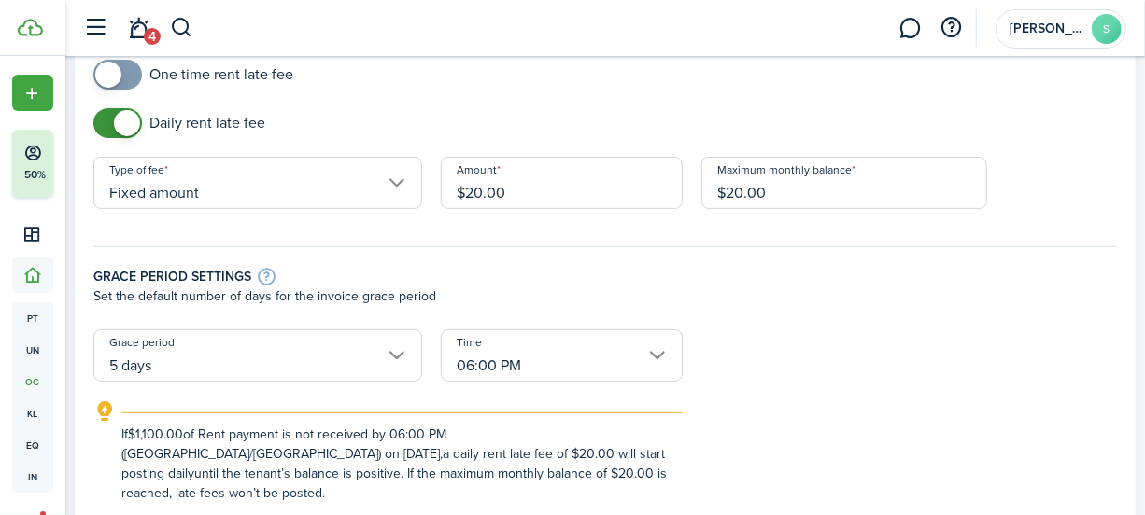
type input "9 days"
drag, startPoint x: 800, startPoint y: 176, endPoint x: 691, endPoint y: 196, distance: 111.2
click at [692, 196] on div "Maximum monthly balance $20.00" at bounding box center [844, 192] width 304 height 71
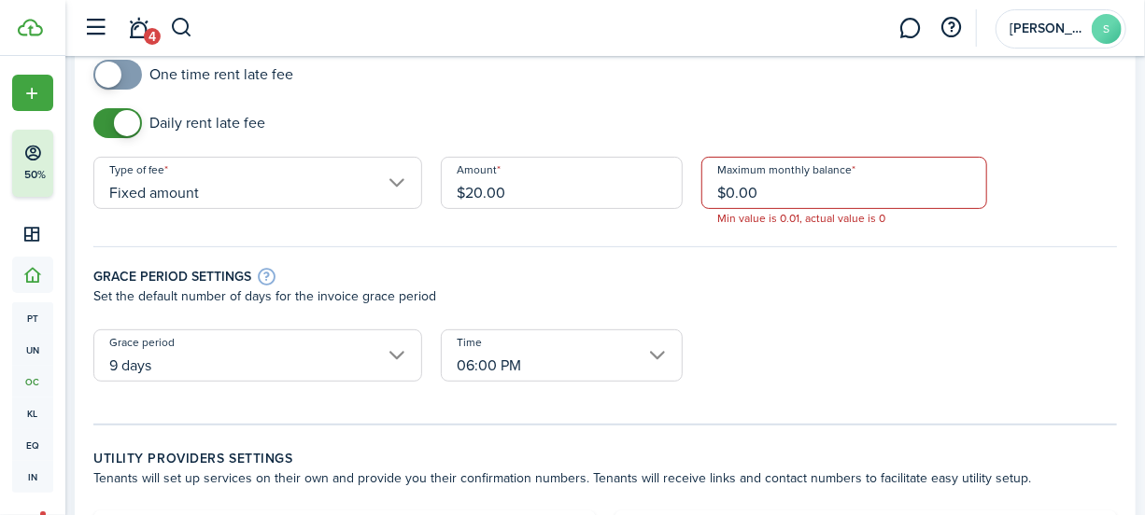
drag, startPoint x: 811, startPoint y: 191, endPoint x: 804, endPoint y: 261, distance: 70.4
click at [812, 194] on input "$0.00" at bounding box center [844, 183] width 286 height 52
type input "$0.00"
click at [802, 319] on div "Grace period settings Set the default number of days for the invoice grace peri…" at bounding box center [605, 279] width 1042 height 102
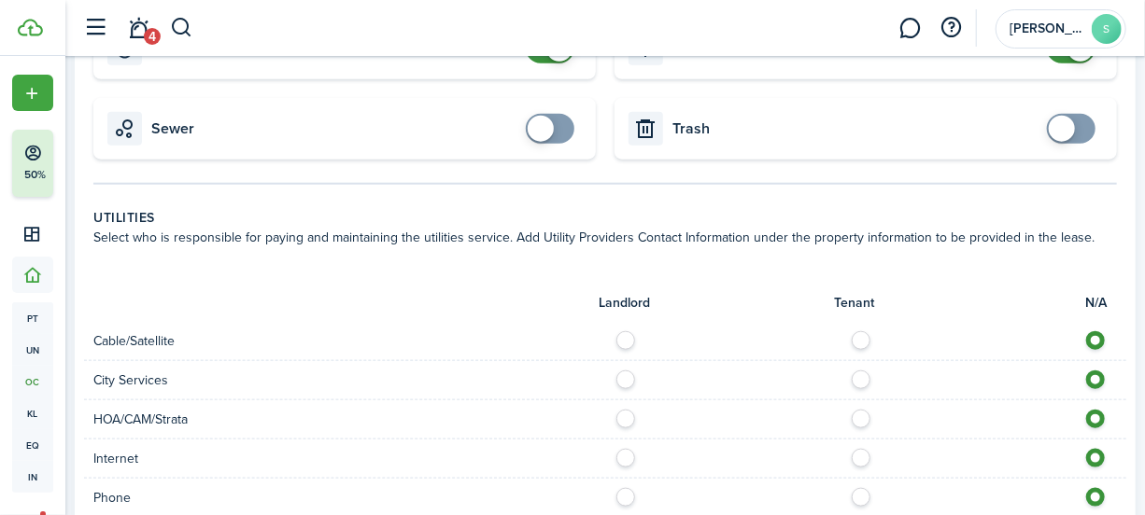
scroll to position [764, 0]
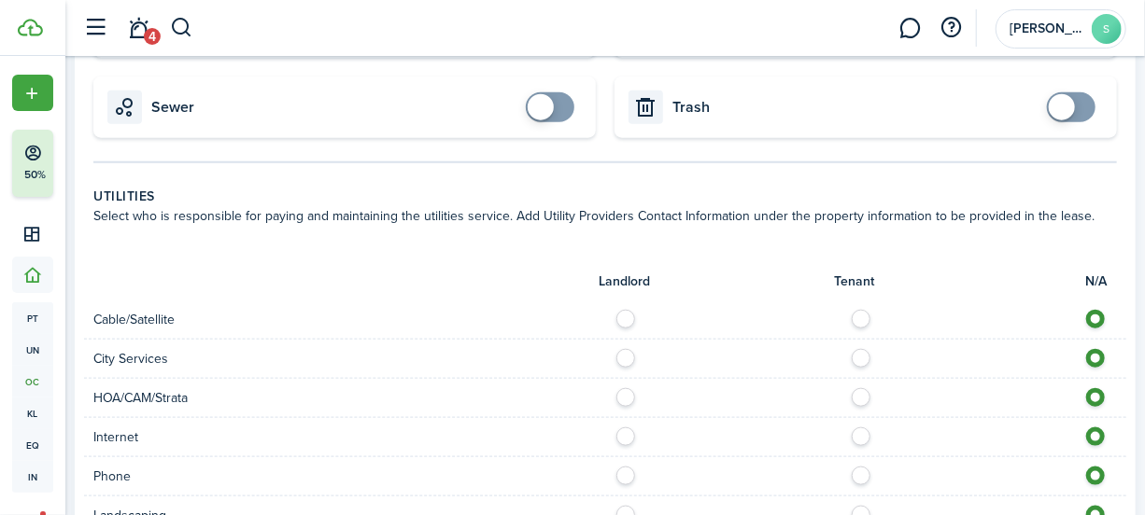
click at [862, 317] on label at bounding box center [866, 314] width 33 height 9
radio input "true"
click at [860, 359] on label at bounding box center [866, 353] width 33 height 9
radio input "true"
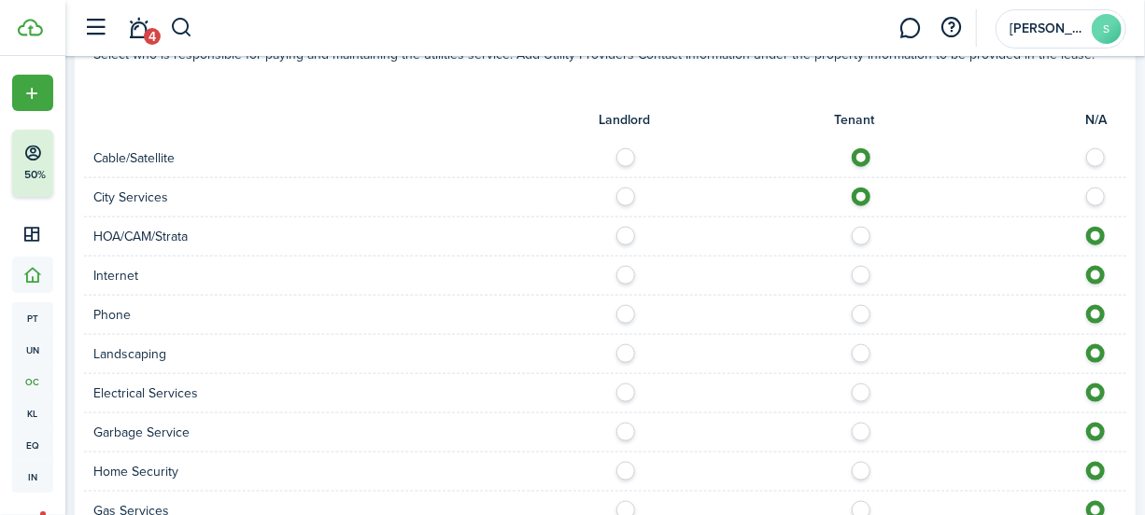
scroll to position [934, 0]
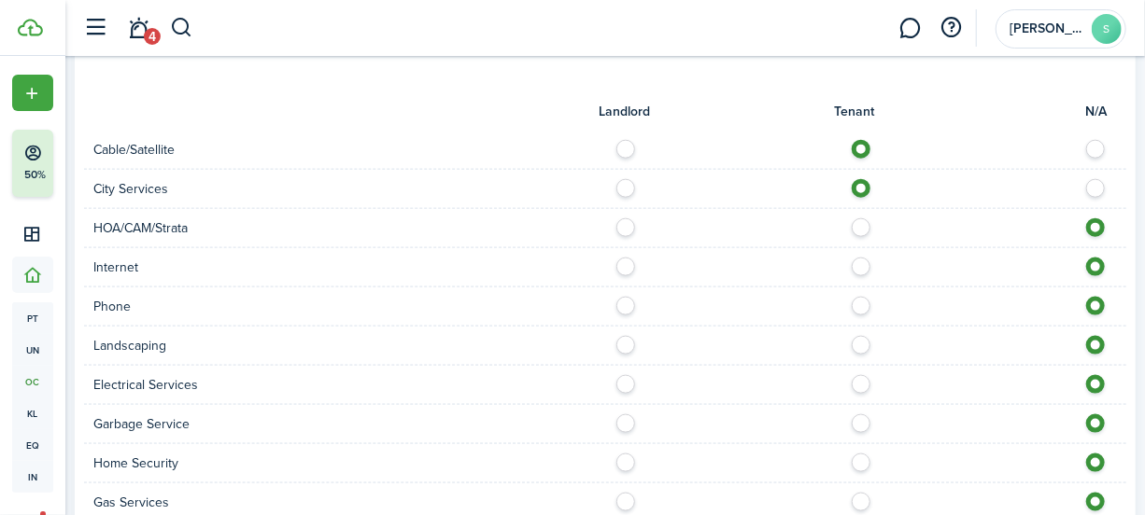
click at [858, 225] on label at bounding box center [866, 222] width 33 height 9
radio input "true"
click at [880, 263] on label at bounding box center [866, 262] width 33 height 9
radio input "true"
click at [860, 306] on label at bounding box center [866, 301] width 33 height 9
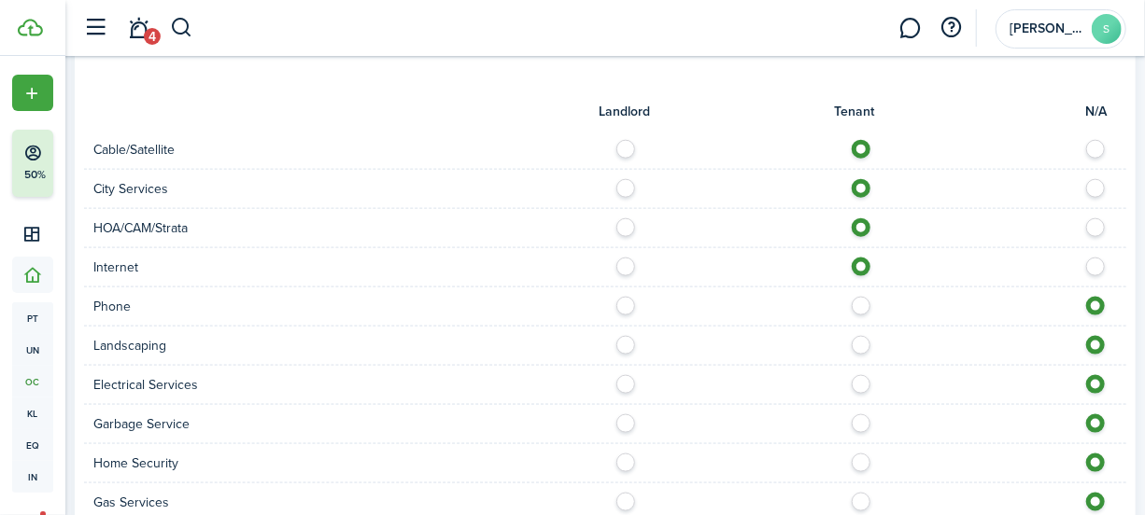
radio input "true"
click at [862, 345] on label at bounding box center [866, 340] width 33 height 9
radio input "true"
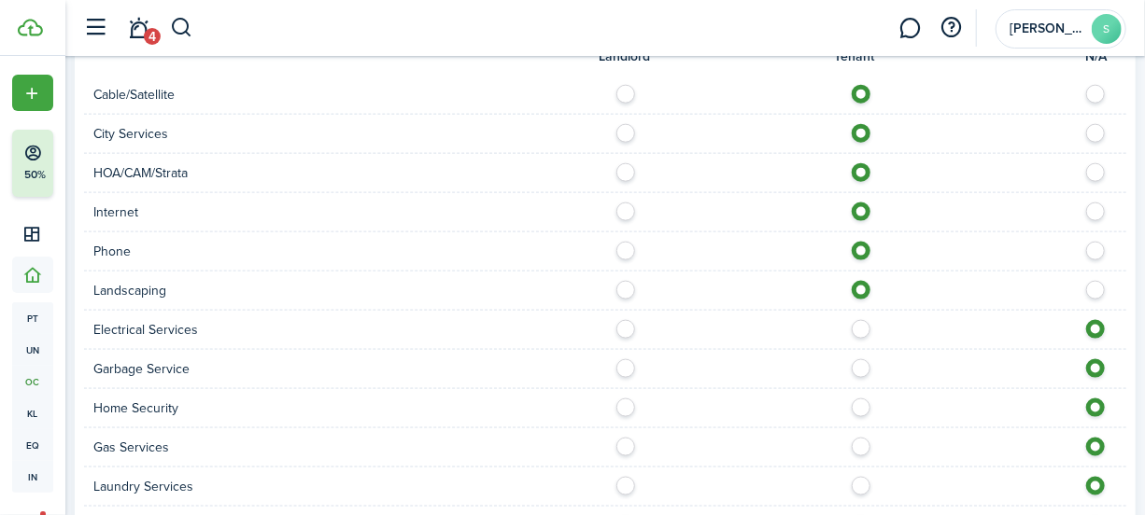
scroll to position [1018, 0]
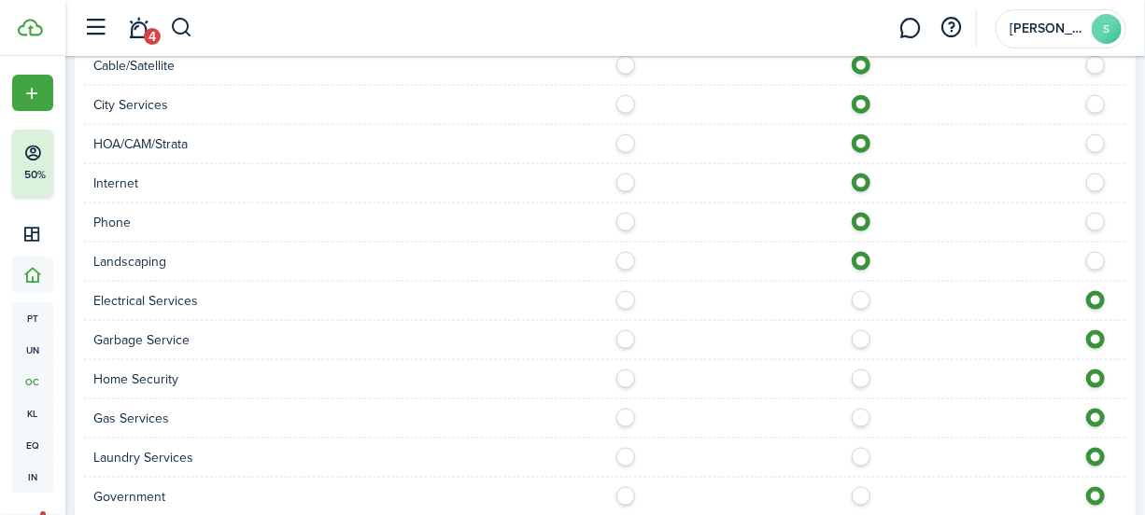
click at [863, 378] on label at bounding box center [866, 374] width 33 height 9
radio input "true"
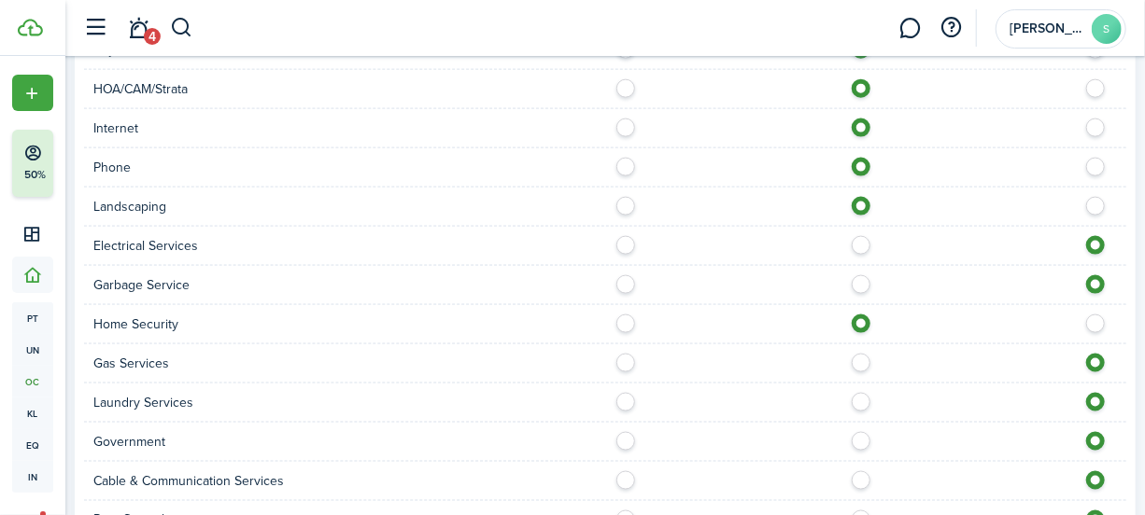
scroll to position [1103, 0]
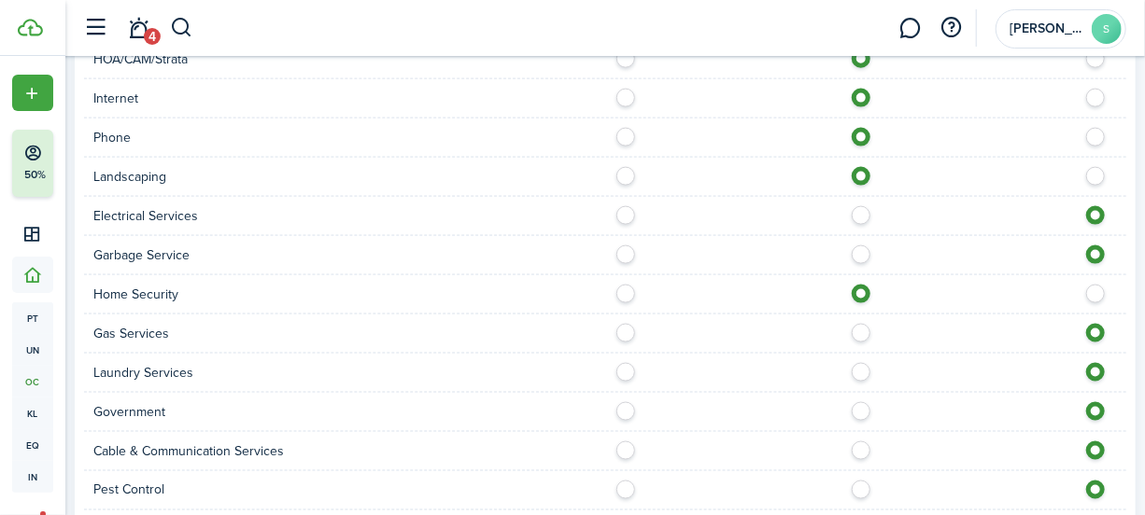
click at [865, 409] on label at bounding box center [866, 406] width 33 height 9
radio input "true"
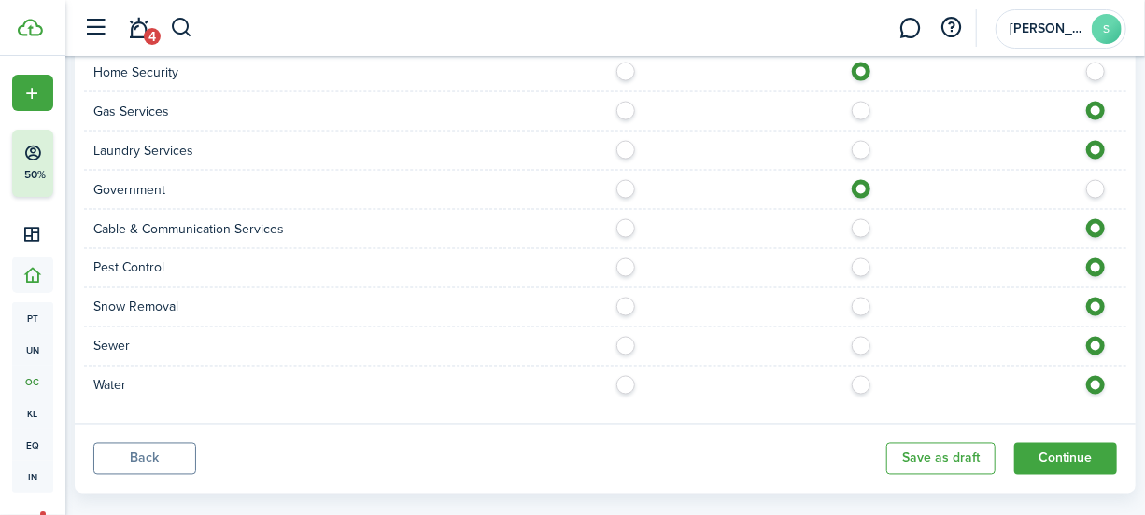
scroll to position [1353, 0]
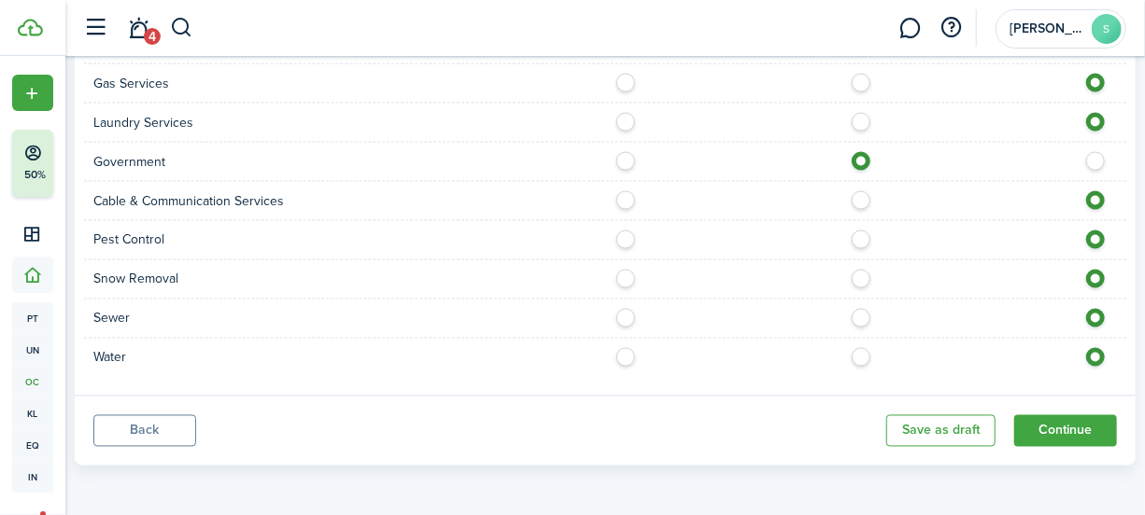
click at [866, 351] on label at bounding box center [866, 352] width 33 height 9
radio input "true"
click at [1052, 440] on button "Continue" at bounding box center [1065, 431] width 103 height 32
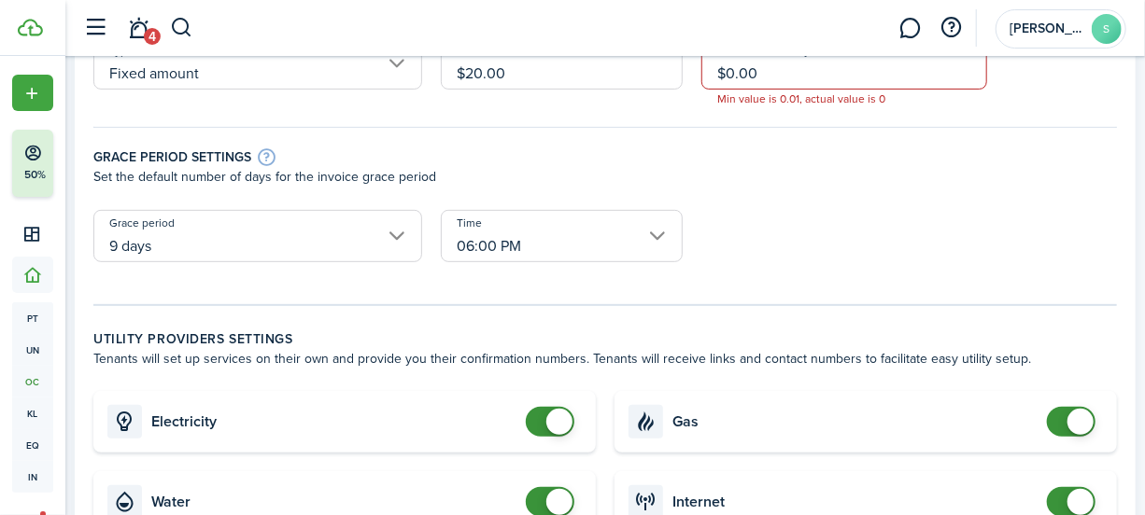
scroll to position [93, 0]
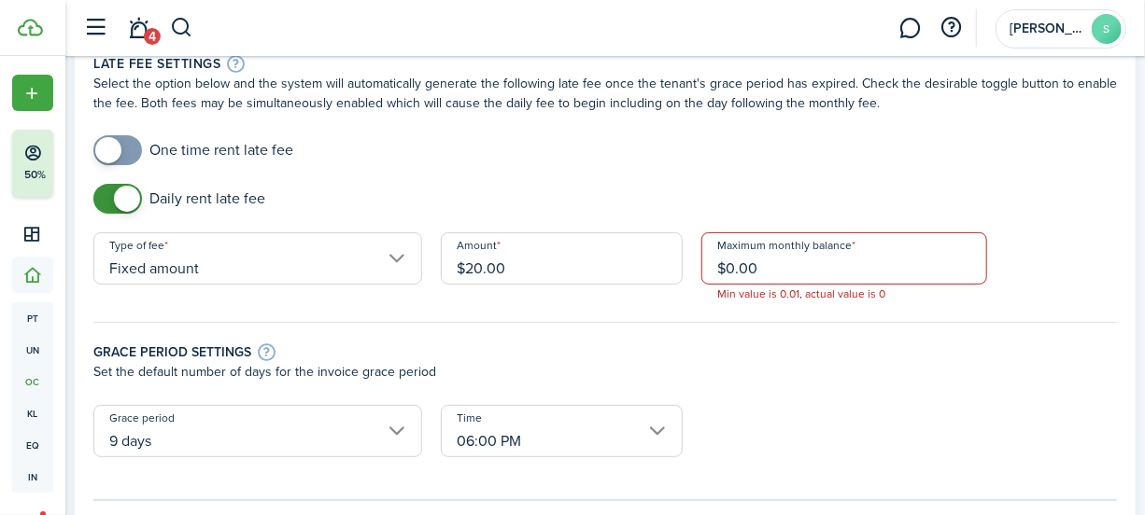
drag, startPoint x: 770, startPoint y: 271, endPoint x: 683, endPoint y: 267, distance: 87.8
click at [683, 267] on form "One time rent late fee Daily rent late fee Type of fee Fixed amount Amount $20.…" at bounding box center [605, 305] width 1042 height 341
click at [475, 267] on input "$20.00" at bounding box center [562, 258] width 242 height 52
click at [479, 267] on input "$20.00" at bounding box center [562, 258] width 242 height 52
type input "$10.00"
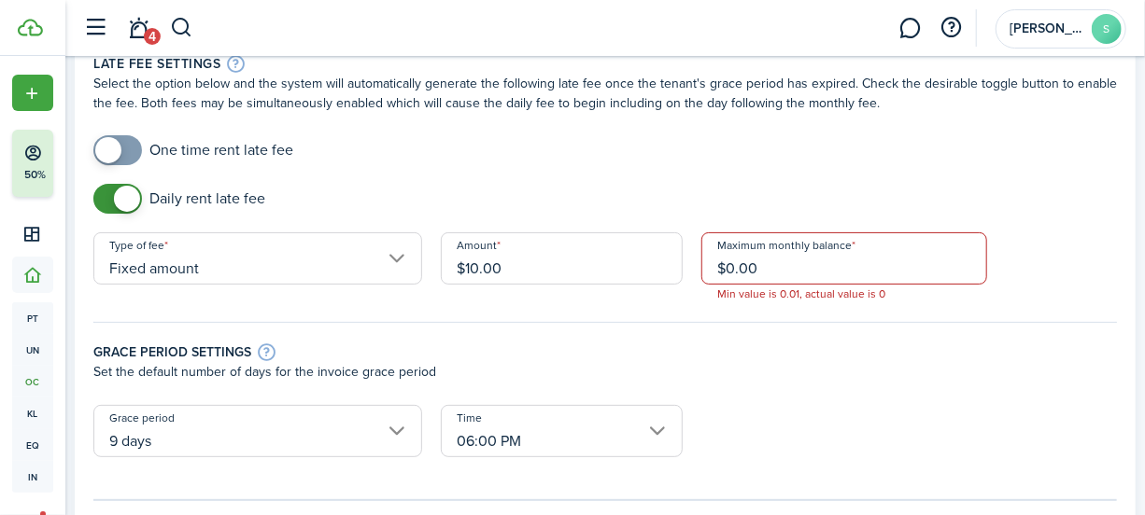
drag, startPoint x: 766, startPoint y: 270, endPoint x: 725, endPoint y: 270, distance: 40.1
click at [725, 270] on input "$0.00" at bounding box center [844, 258] width 286 height 52
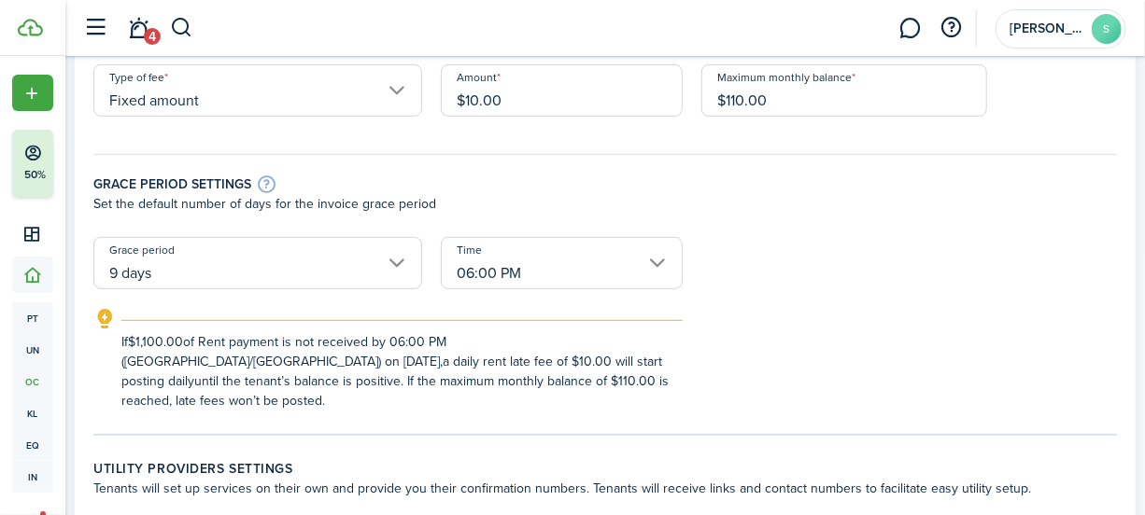
scroll to position [262, 0]
click at [403, 261] on input "9 days" at bounding box center [257, 262] width 329 height 52
type input "$110.00"
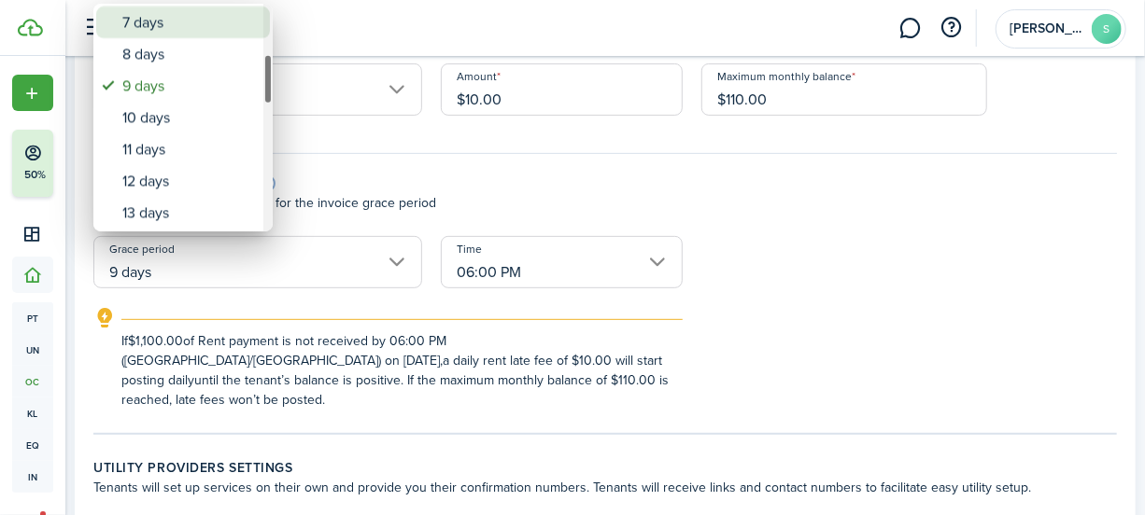
click at [162, 21] on div "7 days" at bounding box center [190, 23] width 136 height 32
type input "7 days"
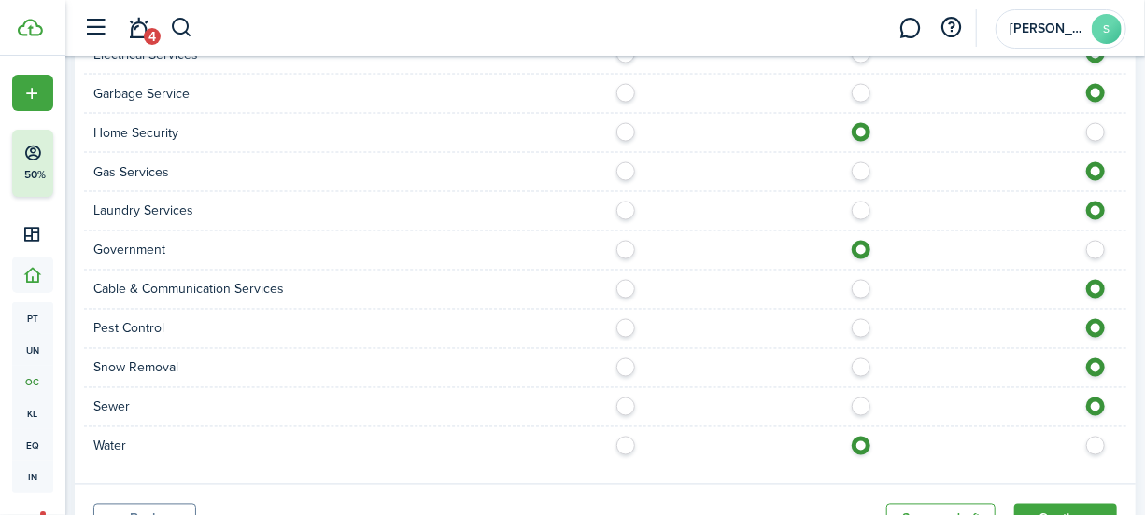
scroll to position [1436, 0]
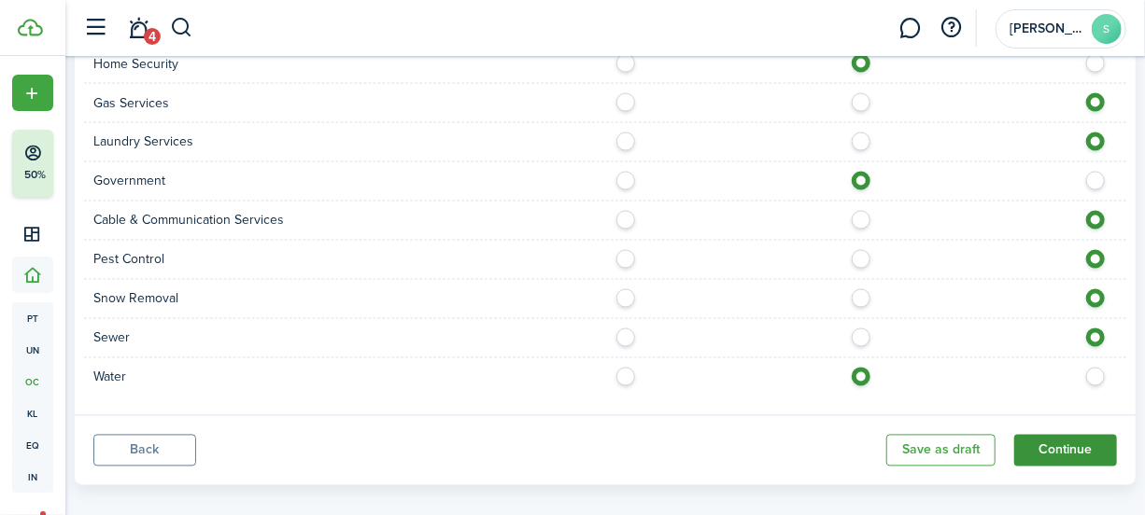
click at [1052, 435] on button "Continue" at bounding box center [1065, 451] width 103 height 32
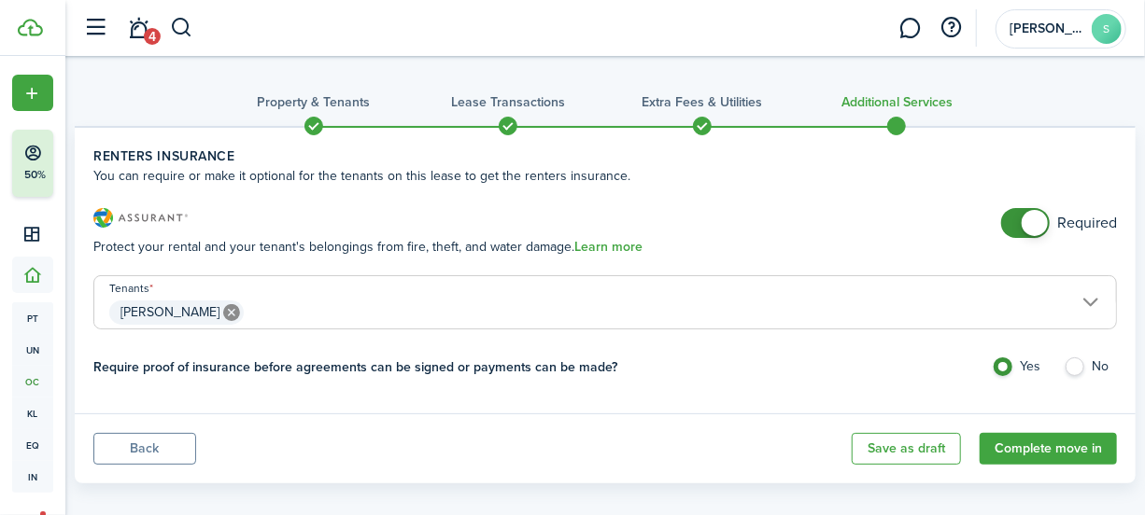
click at [1073, 359] on label "No" at bounding box center [1089, 372] width 53 height 28
radio input "false"
radio input "true"
click at [1064, 453] on button "Complete move in" at bounding box center [1047, 449] width 137 height 32
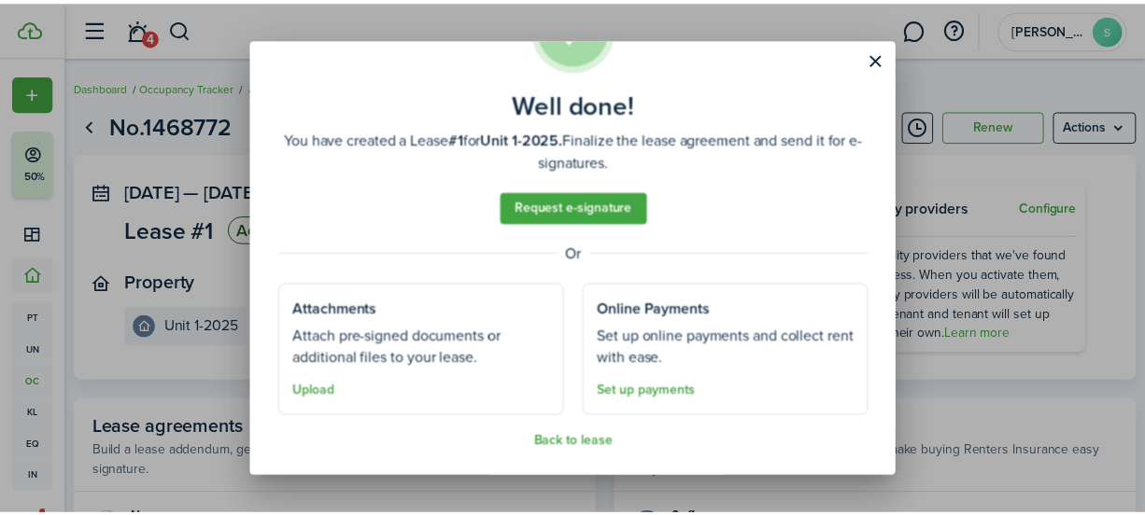
scroll to position [91, 0]
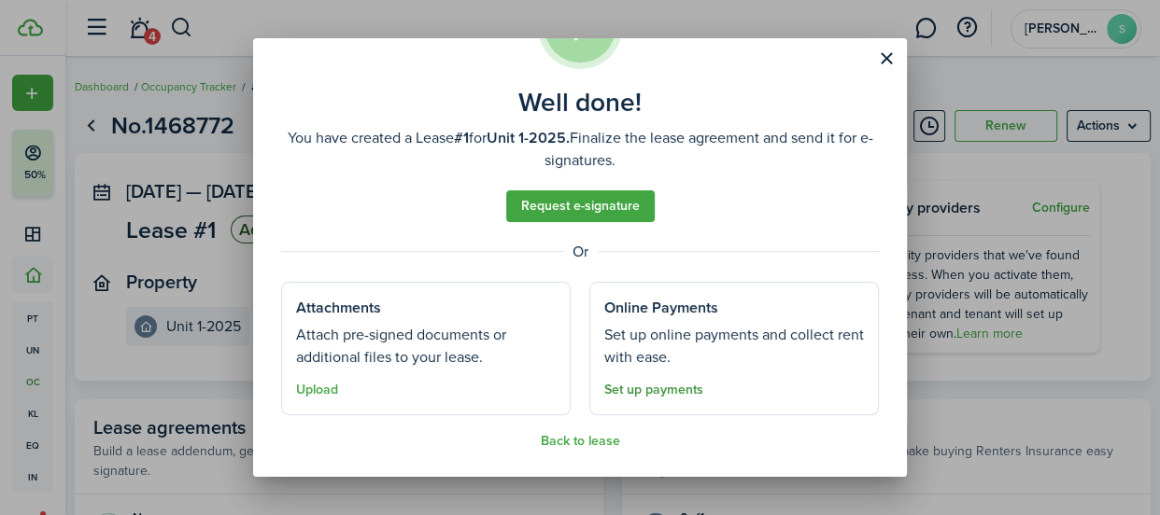
click at [642, 393] on link "Set up payments" at bounding box center [653, 390] width 99 height 15
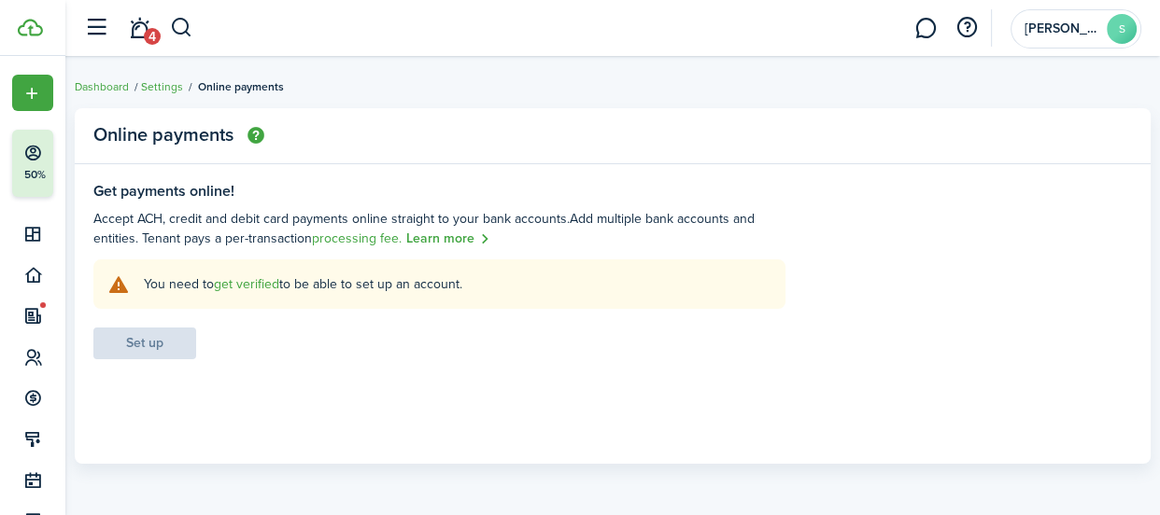
click at [135, 347] on settings-fieldset-body "You need to get verified to be able to set up an account. Set up" at bounding box center [439, 310] width 692 height 100
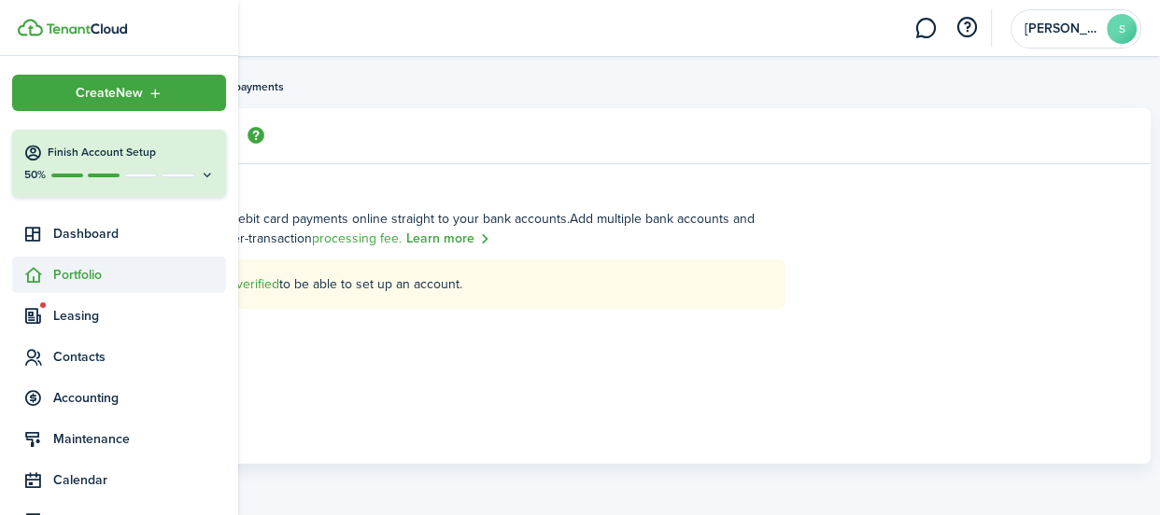
click at [51, 277] on sidebar-link-icon at bounding box center [32, 275] width 41 height 20
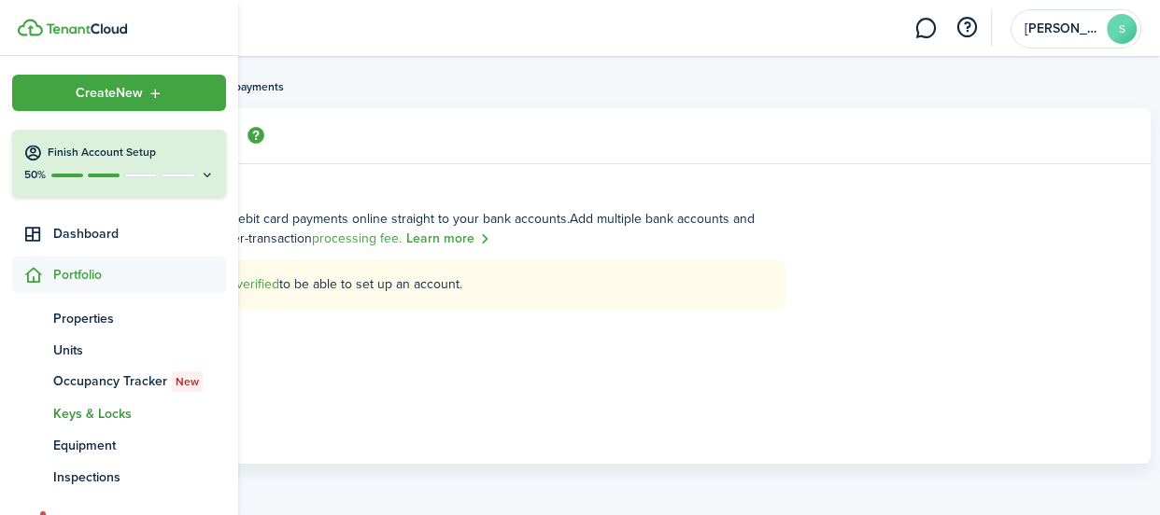
click at [114, 417] on span "Keys & Locks" at bounding box center [139, 414] width 173 height 20
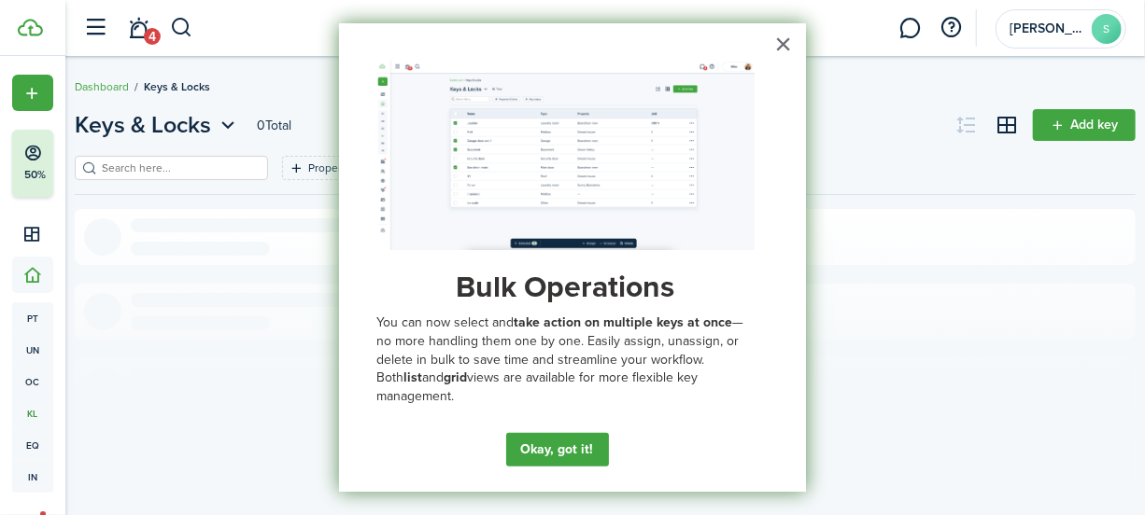
click at [777, 49] on div "× Bulk Operations You can now select and take action on multiple keys at once —…" at bounding box center [572, 257] width 467 height 469
drag, startPoint x: 232, startPoint y: 21, endPoint x: 203, endPoint y: 34, distance: 32.6
click at [232, 21] on header-wrapper "4 [PERSON_NAME]" at bounding box center [600, 28] width 1051 height 56
drag, startPoint x: 289, startPoint y: 52, endPoint x: 228, endPoint y: 65, distance: 63.0
click at [283, 53] on header-wrapper "4 [PERSON_NAME]" at bounding box center [600, 28] width 1051 height 56
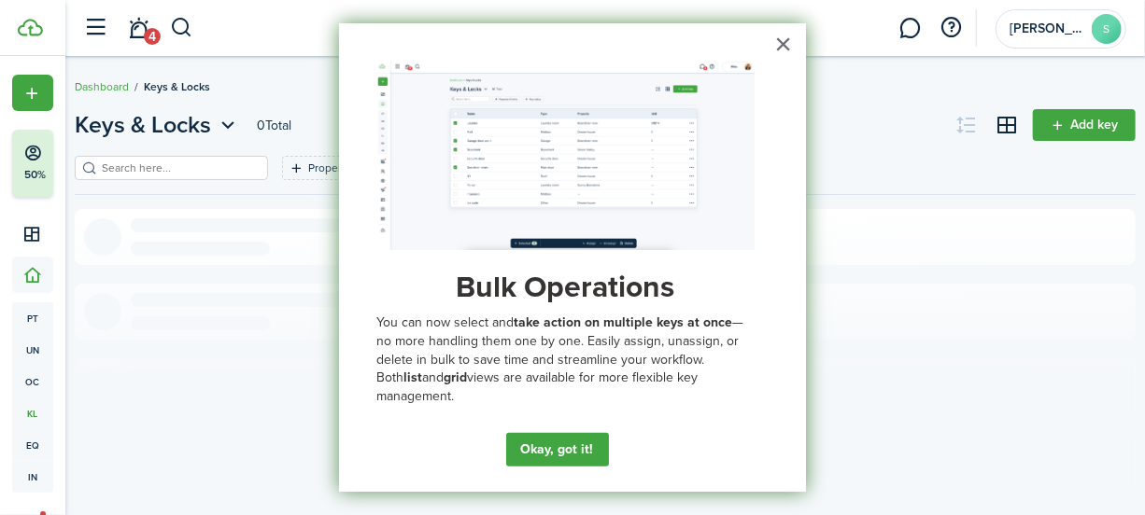
click at [977, 344] on section "No keys There are no keys on this page." at bounding box center [605, 363] width 1061 height 308
click at [774, 44] on button "×" at bounding box center [783, 44] width 18 height 30
